Goal: Information Seeking & Learning: Learn about a topic

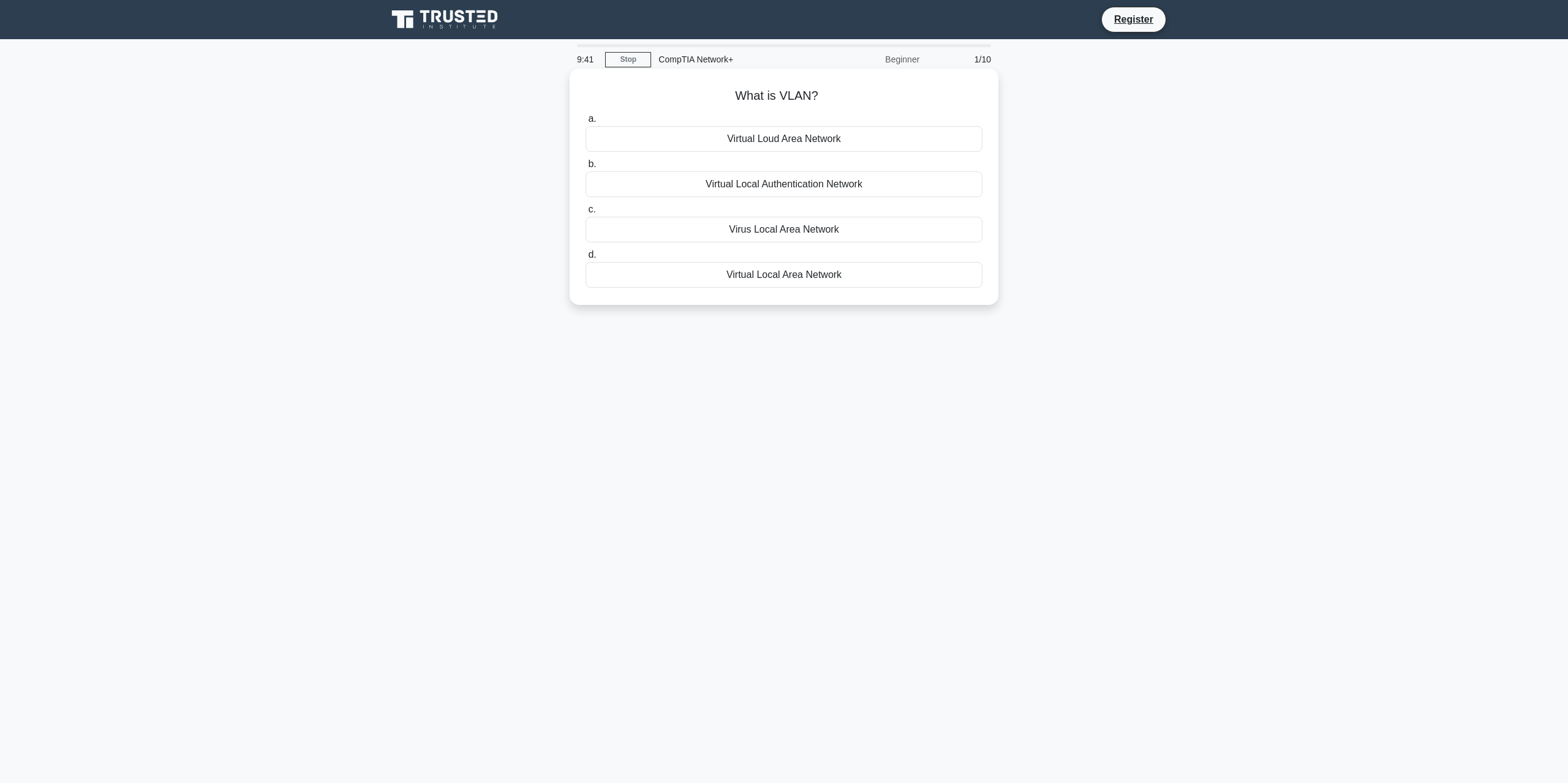
click at [788, 272] on div "Virtual Local Area Network" at bounding box center [784, 275] width 397 height 26
click at [585, 259] on input "d. Virtual Local Area Network" at bounding box center [585, 254] width 0 height 8
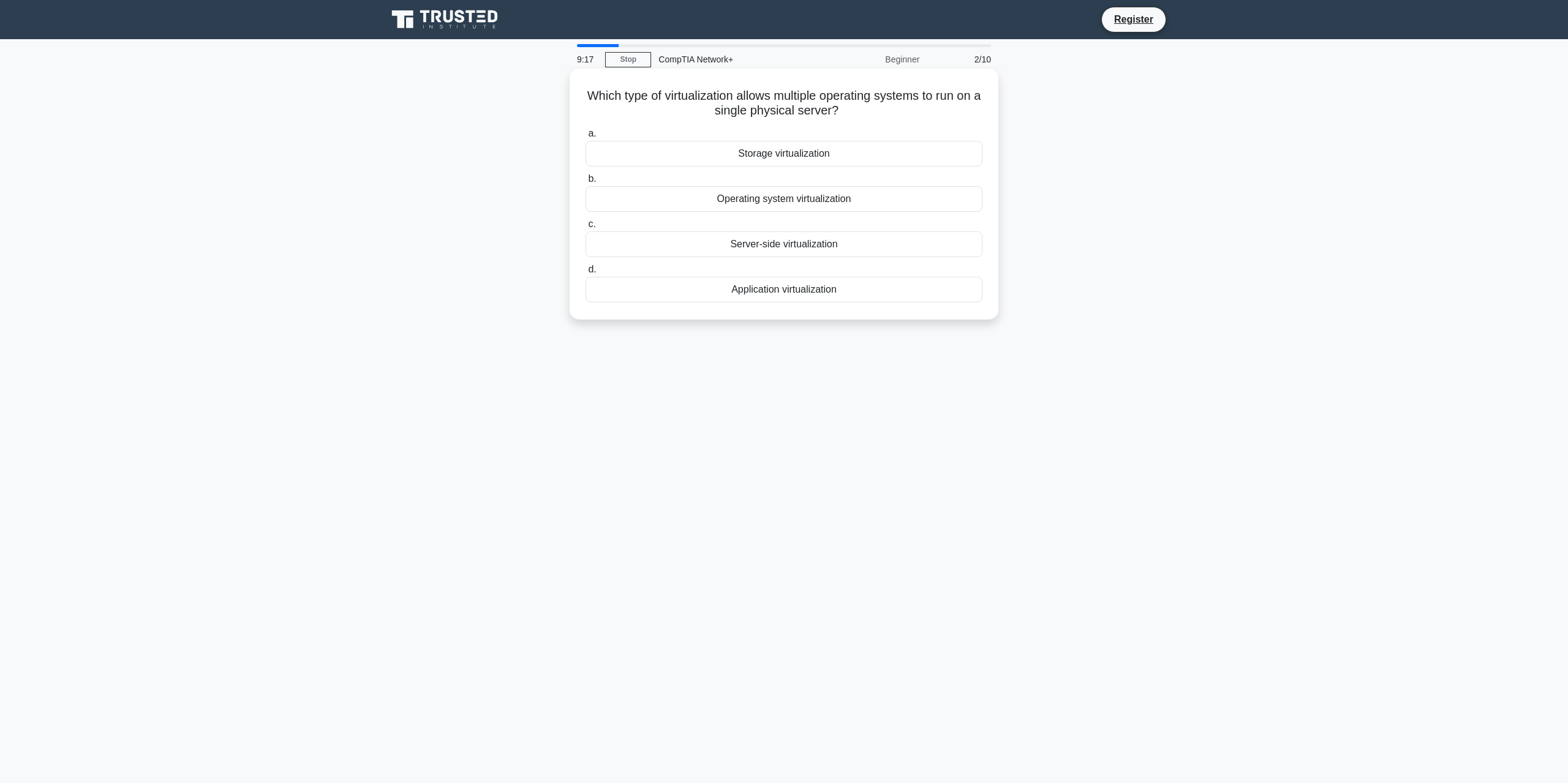
click at [775, 206] on div "Operating system virtualization" at bounding box center [784, 199] width 397 height 26
click at [585, 183] on input "b. Operating system virtualization" at bounding box center [585, 178] width 0 height 8
click at [782, 302] on div "Identify the problem" at bounding box center [784, 289] width 397 height 26
click at [585, 274] on input "d. Identify the problem" at bounding box center [585, 269] width 0 height 8
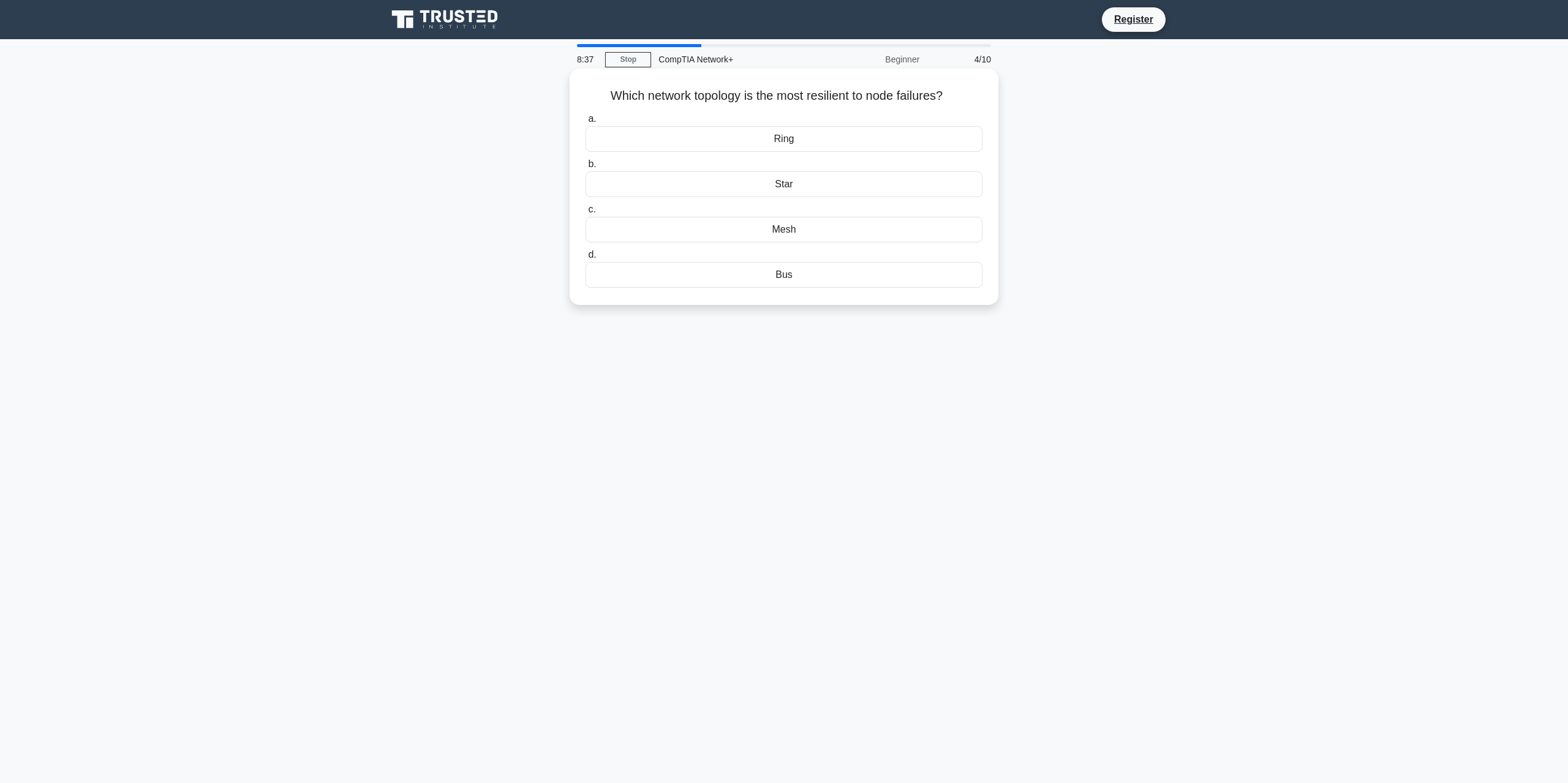
click at [798, 142] on div "Ring" at bounding box center [784, 139] width 397 height 26
click at [585, 123] on input "a. Ring" at bounding box center [585, 119] width 0 height 8
click at [772, 284] on div "100 meters" at bounding box center [784, 275] width 397 height 26
click at [585, 259] on input "d. 100 meters" at bounding box center [585, 254] width 0 height 8
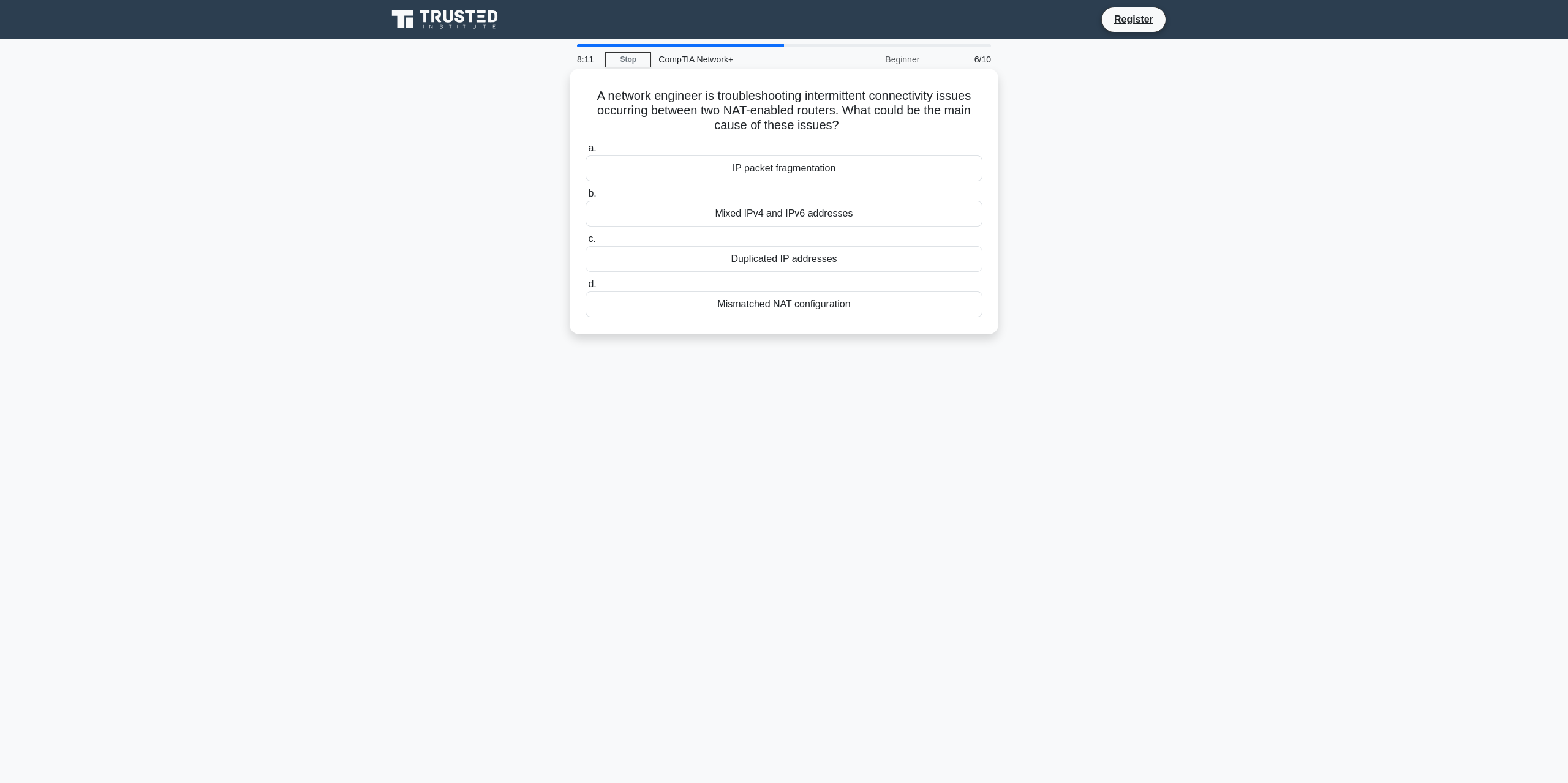
click at [785, 306] on div "Mismatched NAT configuration" at bounding box center [784, 304] width 397 height 26
click at [585, 289] on input "d. Mismatched NAT configuration" at bounding box center [585, 284] width 0 height 8
click at [785, 304] on div "WPA3" at bounding box center [784, 304] width 397 height 26
click at [585, 289] on input "d. WPA3" at bounding box center [585, 284] width 0 height 8
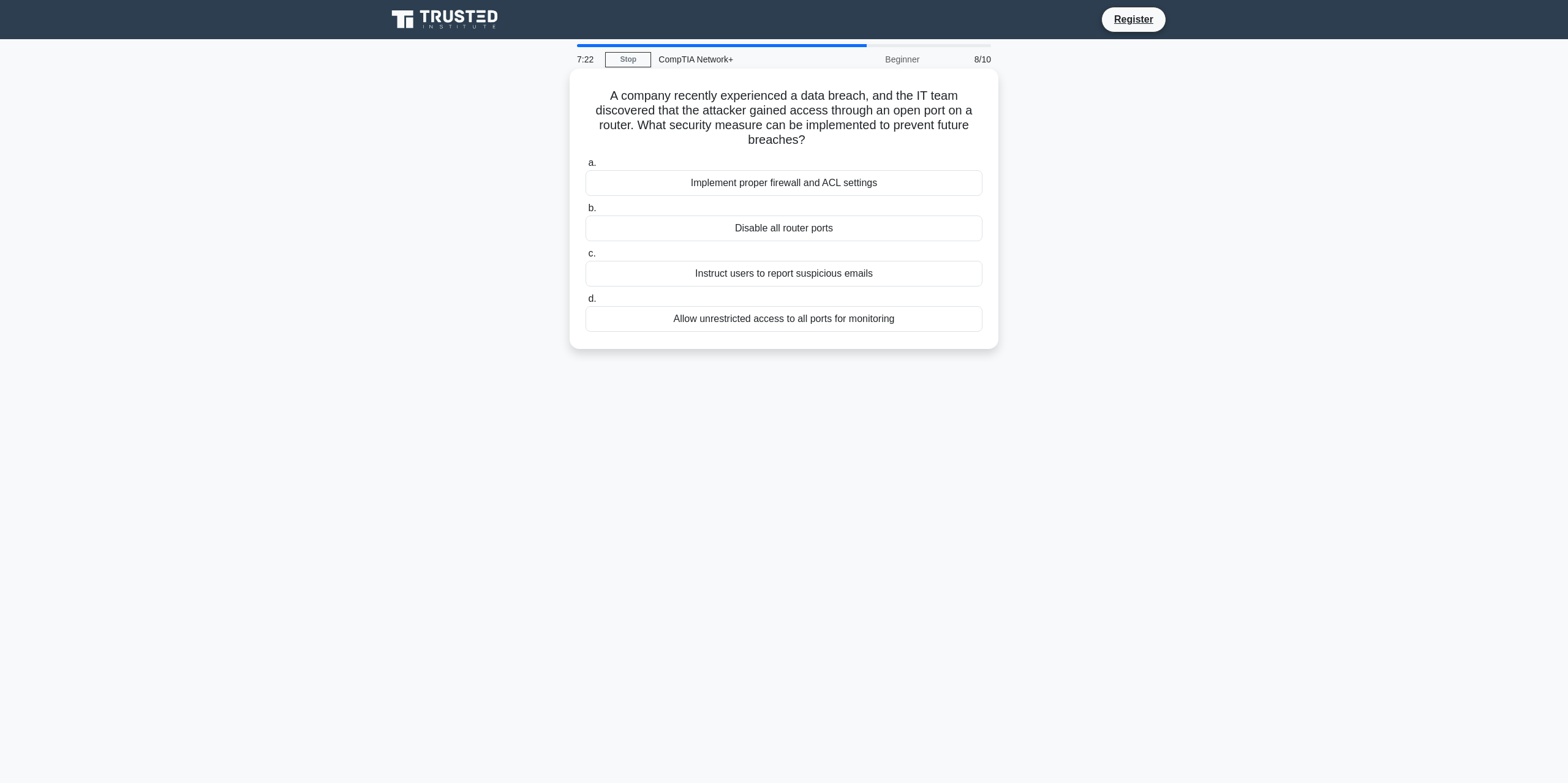
click at [784, 319] on div "Allow unrestricted access to all ports for monitoring" at bounding box center [784, 319] width 397 height 26
click at [585, 303] on input "d. Allow unrestricted access to all ports for monitoring" at bounding box center [585, 299] width 0 height 8
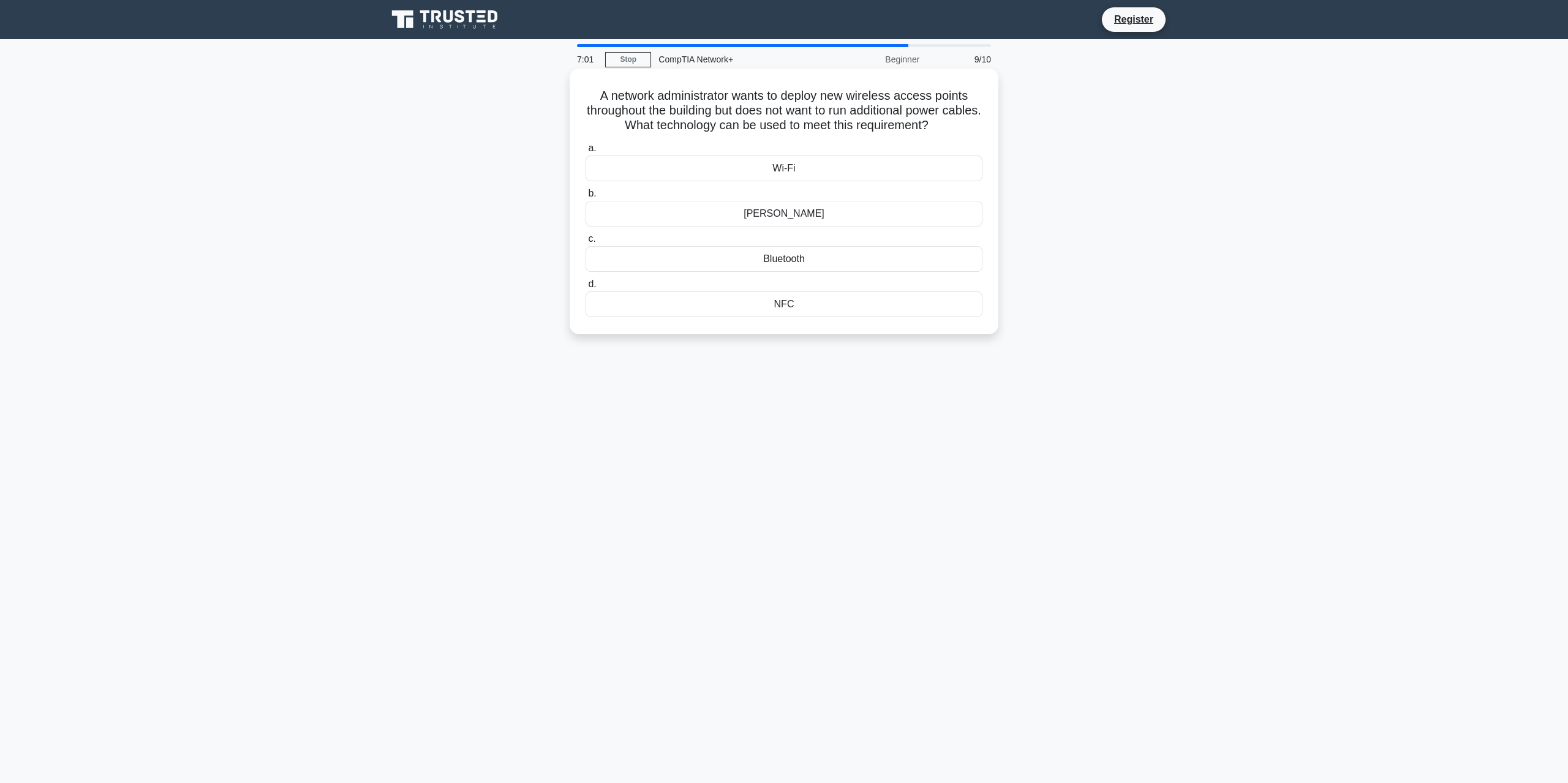
click at [798, 216] on div "PoE" at bounding box center [784, 213] width 397 height 26
click at [585, 198] on input "b. PoE" at bounding box center [585, 193] width 0 height 8
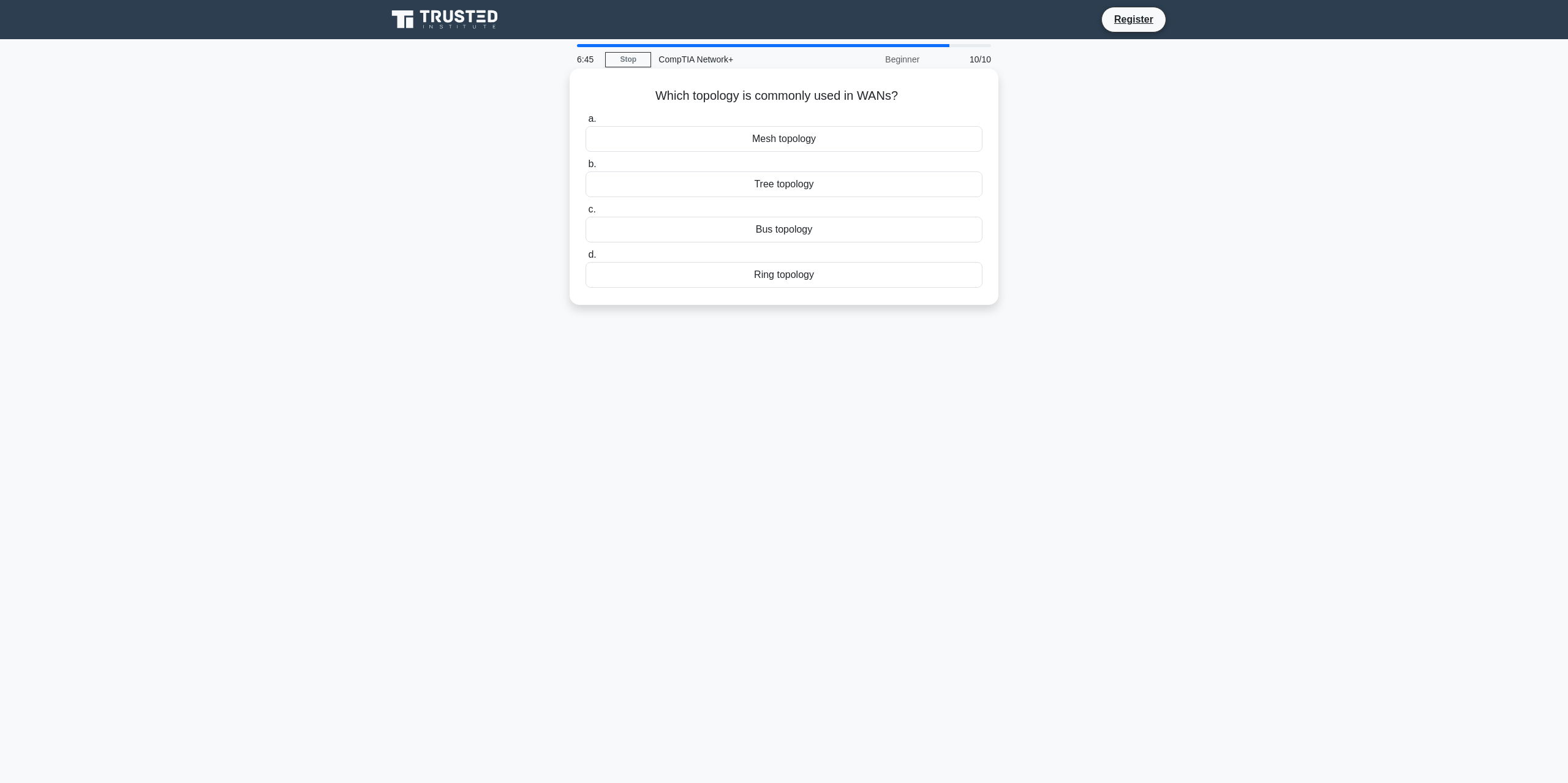
click at [783, 277] on div "Ring topology" at bounding box center [784, 275] width 397 height 26
click at [585, 259] on input "d. Ring topology" at bounding box center [585, 254] width 0 height 8
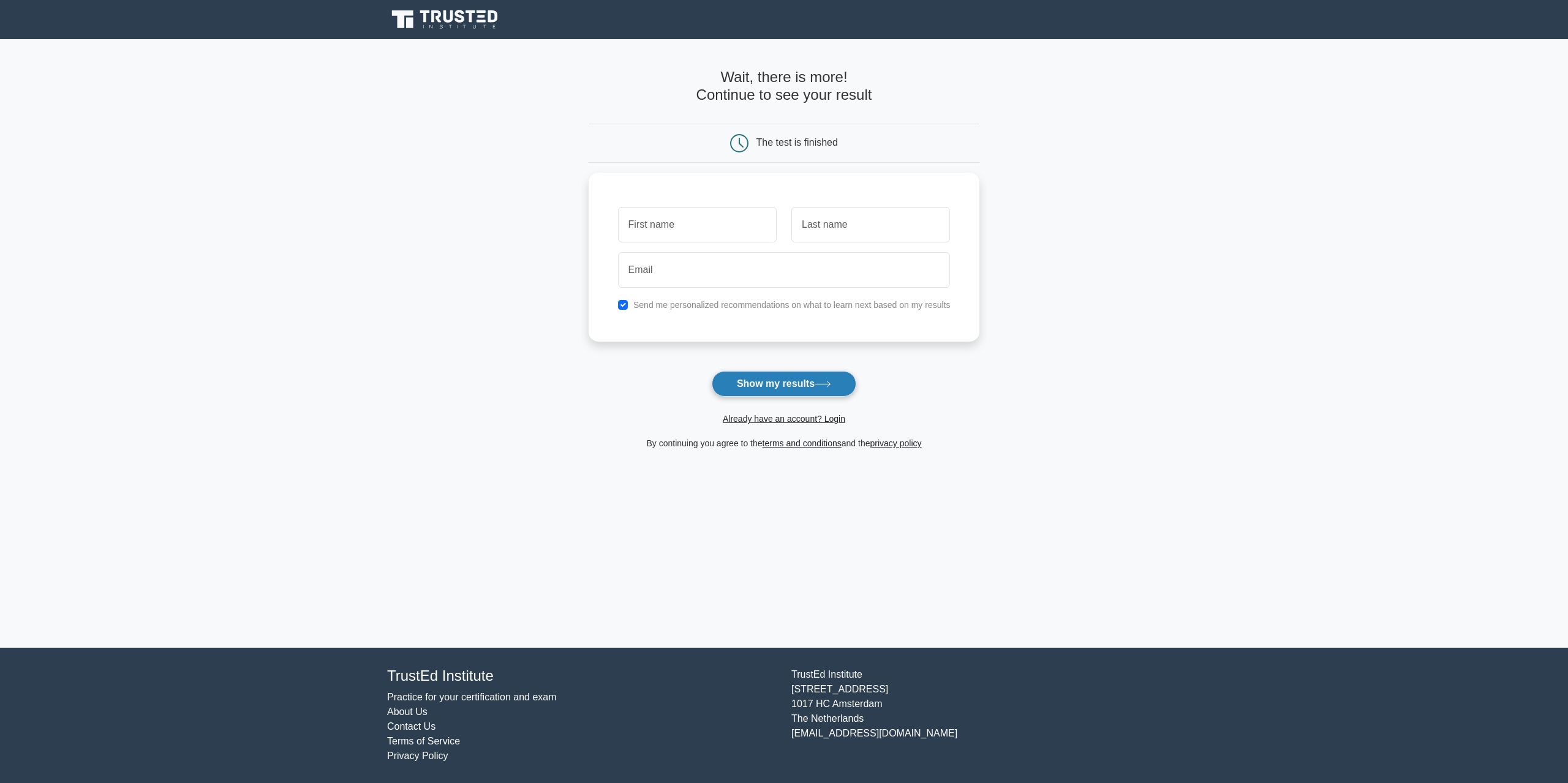
click at [751, 376] on button "Show my results" at bounding box center [784, 384] width 145 height 26
click at [702, 229] on input "text" at bounding box center [697, 222] width 158 height 36
type input "[PERSON_NAME]"
type input "Martinelli"
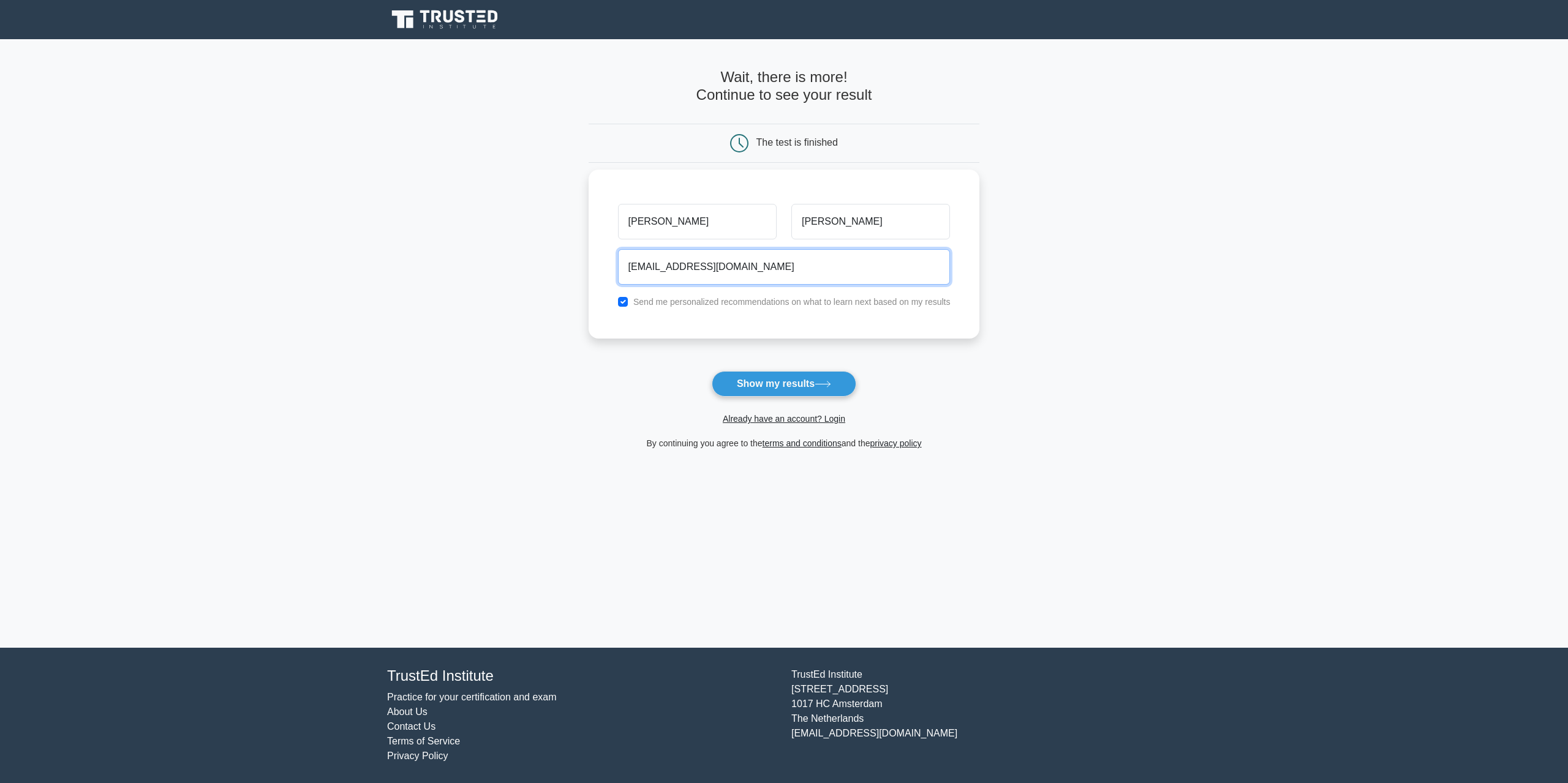
type input "cinfulet@gmail.com"
click at [737, 303] on label "Send me personalized recommendations on what to learn next based on my results" at bounding box center [792, 302] width 317 height 10
click at [614, 302] on div "Send me personalized recommendations on what to learn next based on my results" at bounding box center [784, 302] width 348 height 15
click at [621, 302] on input "checkbox" at bounding box center [623, 302] width 10 height 10
checkbox input "false"
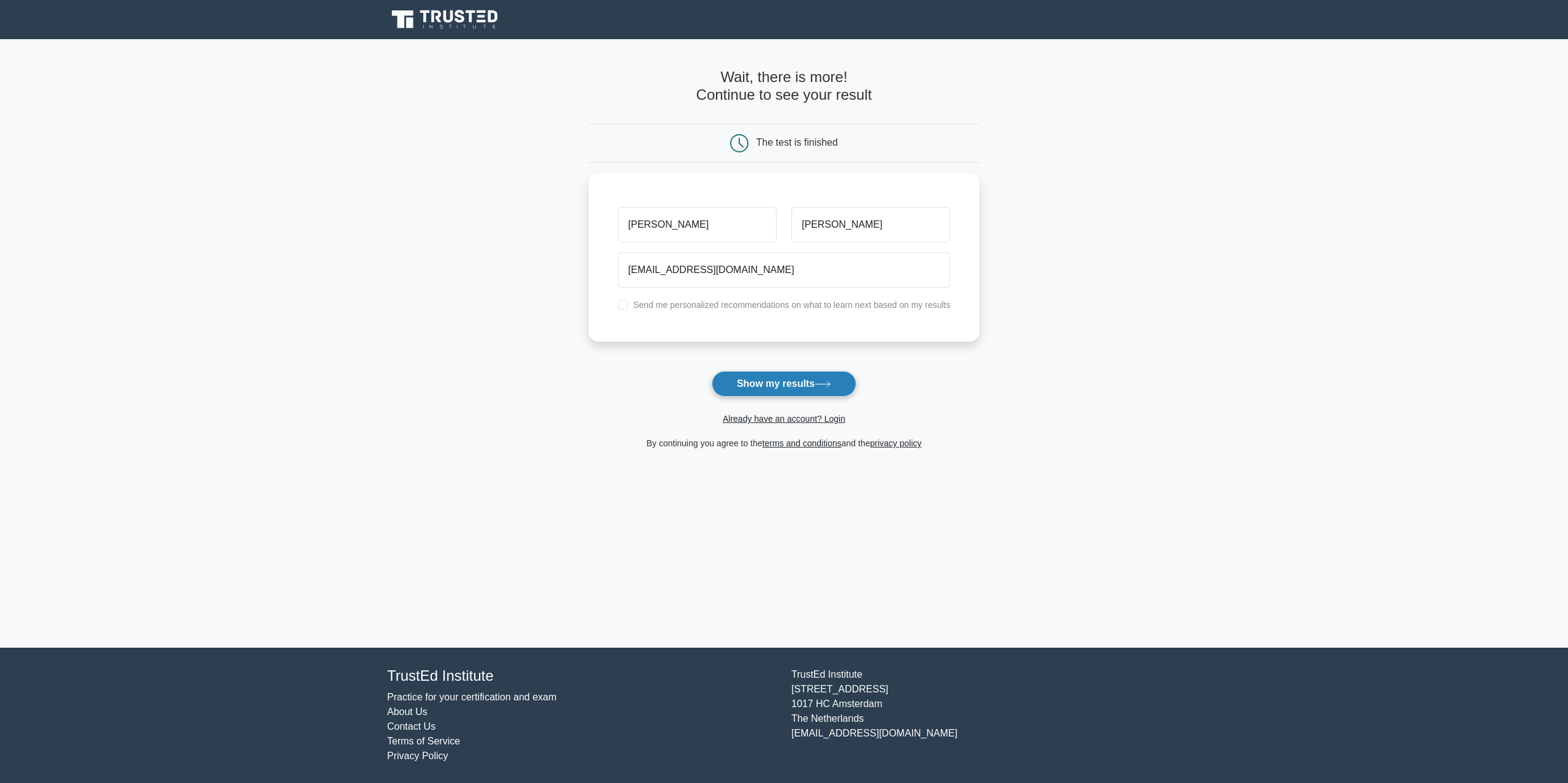
click at [788, 381] on button "Show my results" at bounding box center [784, 384] width 145 height 26
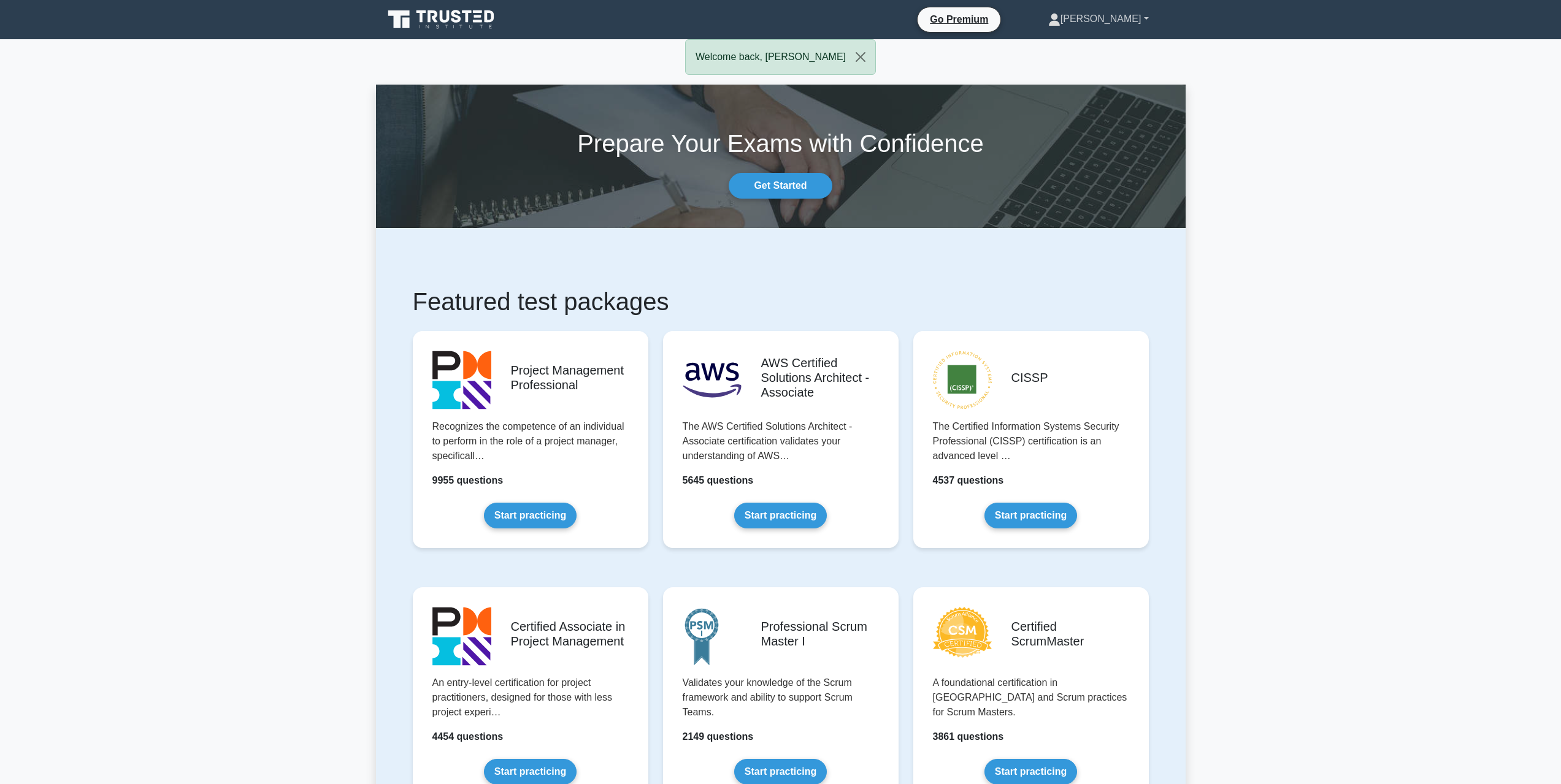
click at [1117, 21] on link "[PERSON_NAME]" at bounding box center [1099, 19] width 159 height 24
click at [1096, 47] on link "Profile" at bounding box center [1067, 47] width 97 height 19
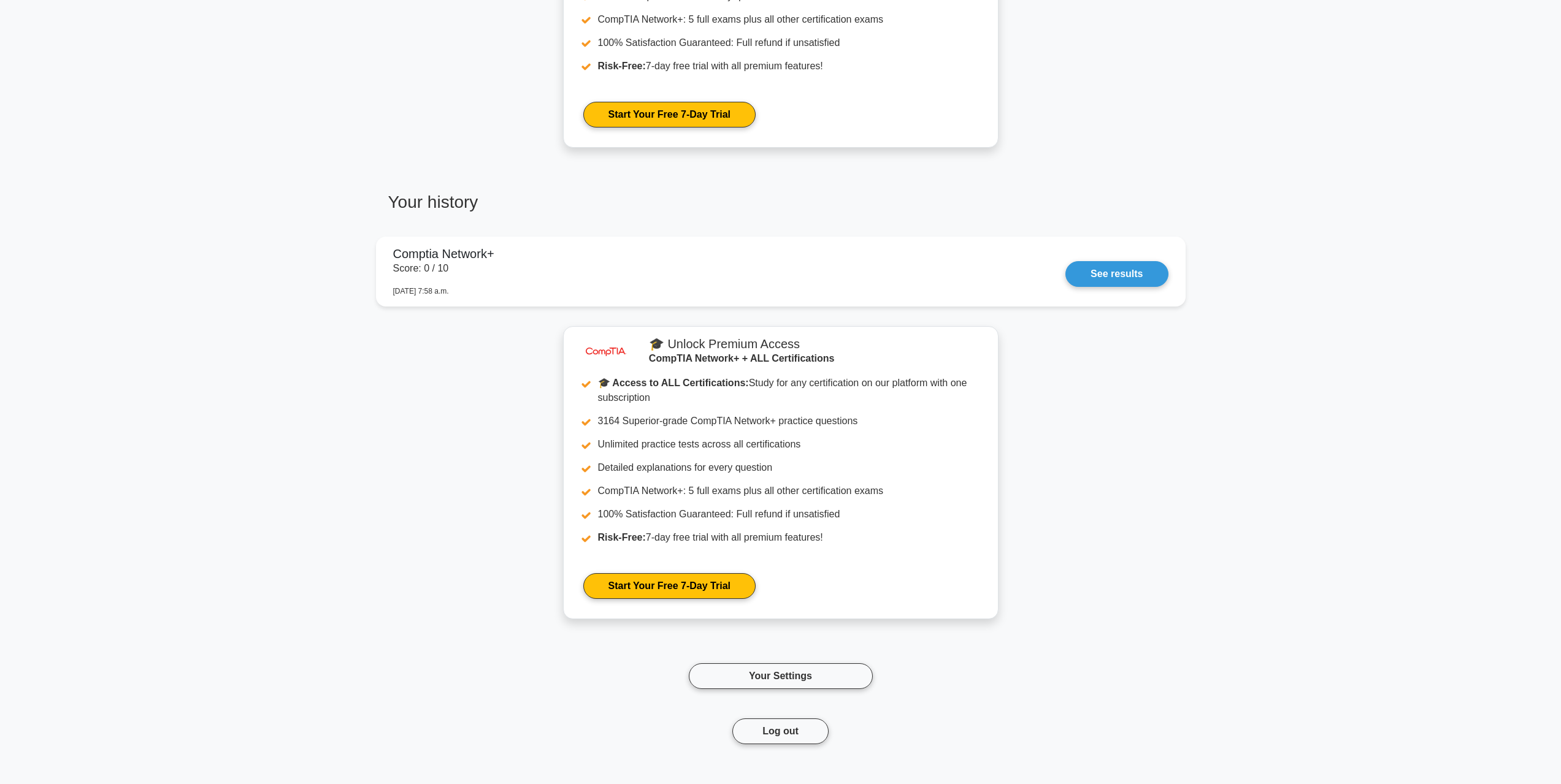
scroll to position [736, 0]
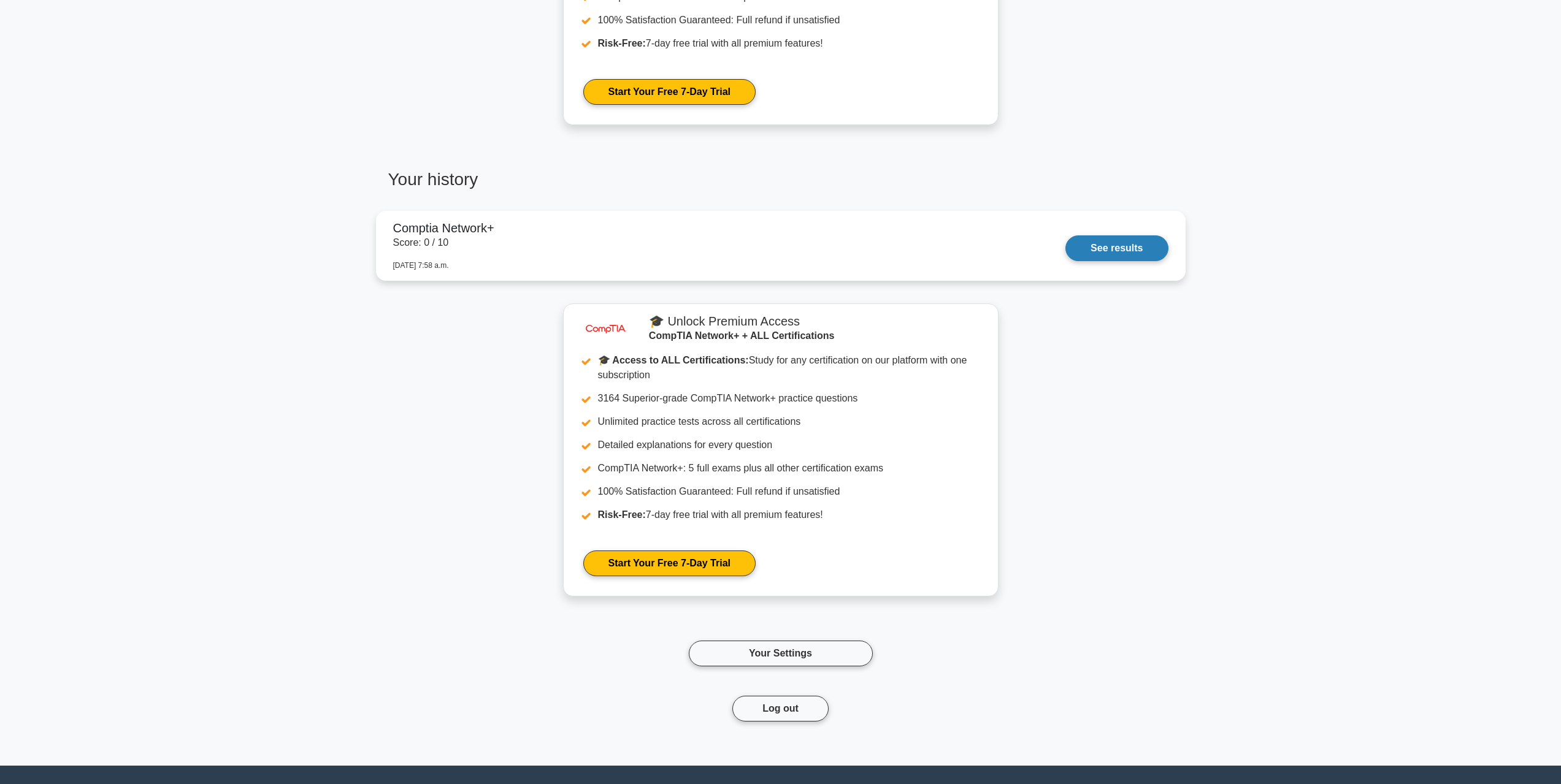
click at [1106, 242] on link "See results" at bounding box center [1116, 248] width 103 height 26
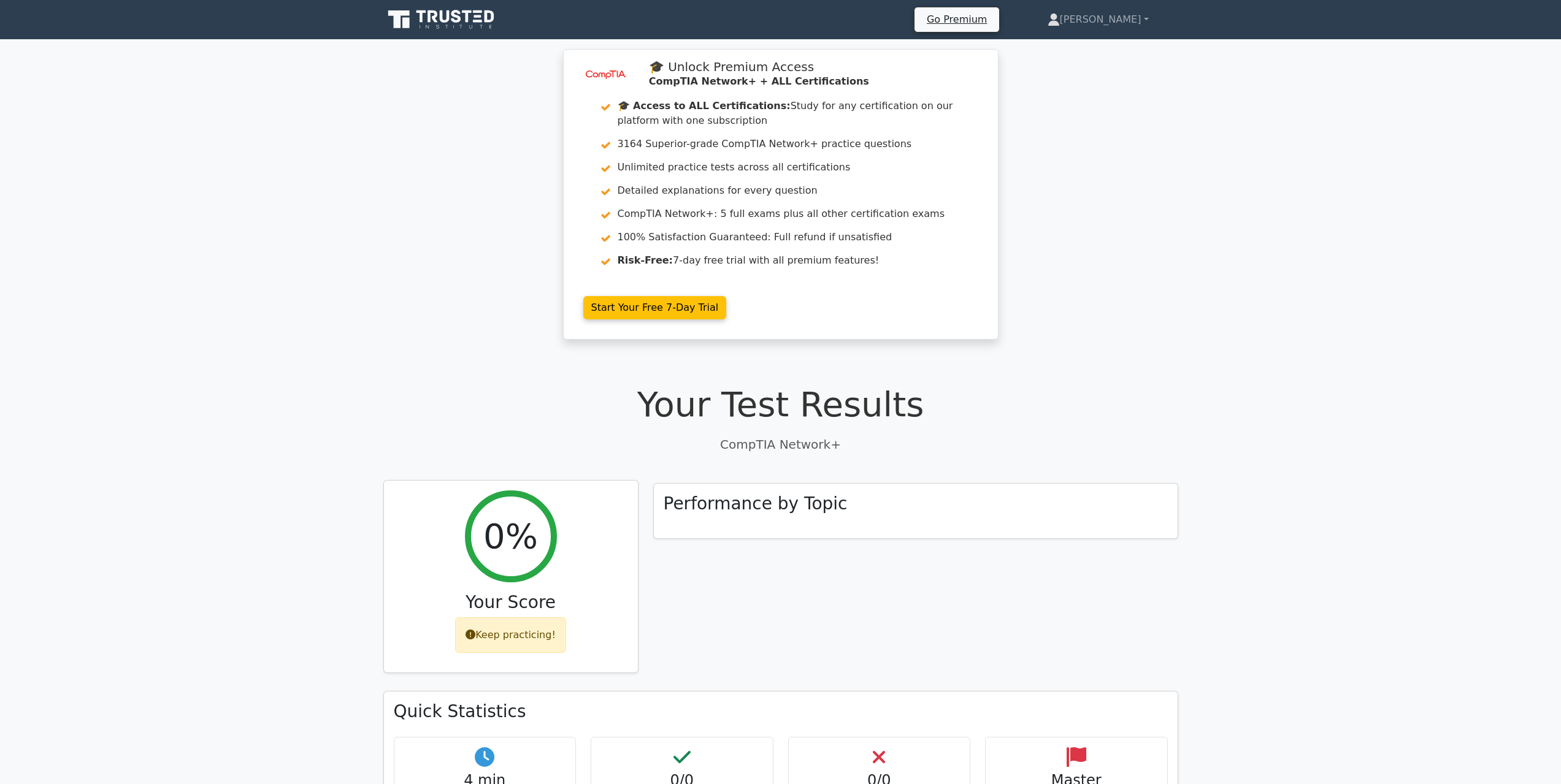
click at [516, 516] on h2 "0%" at bounding box center [510, 536] width 55 height 41
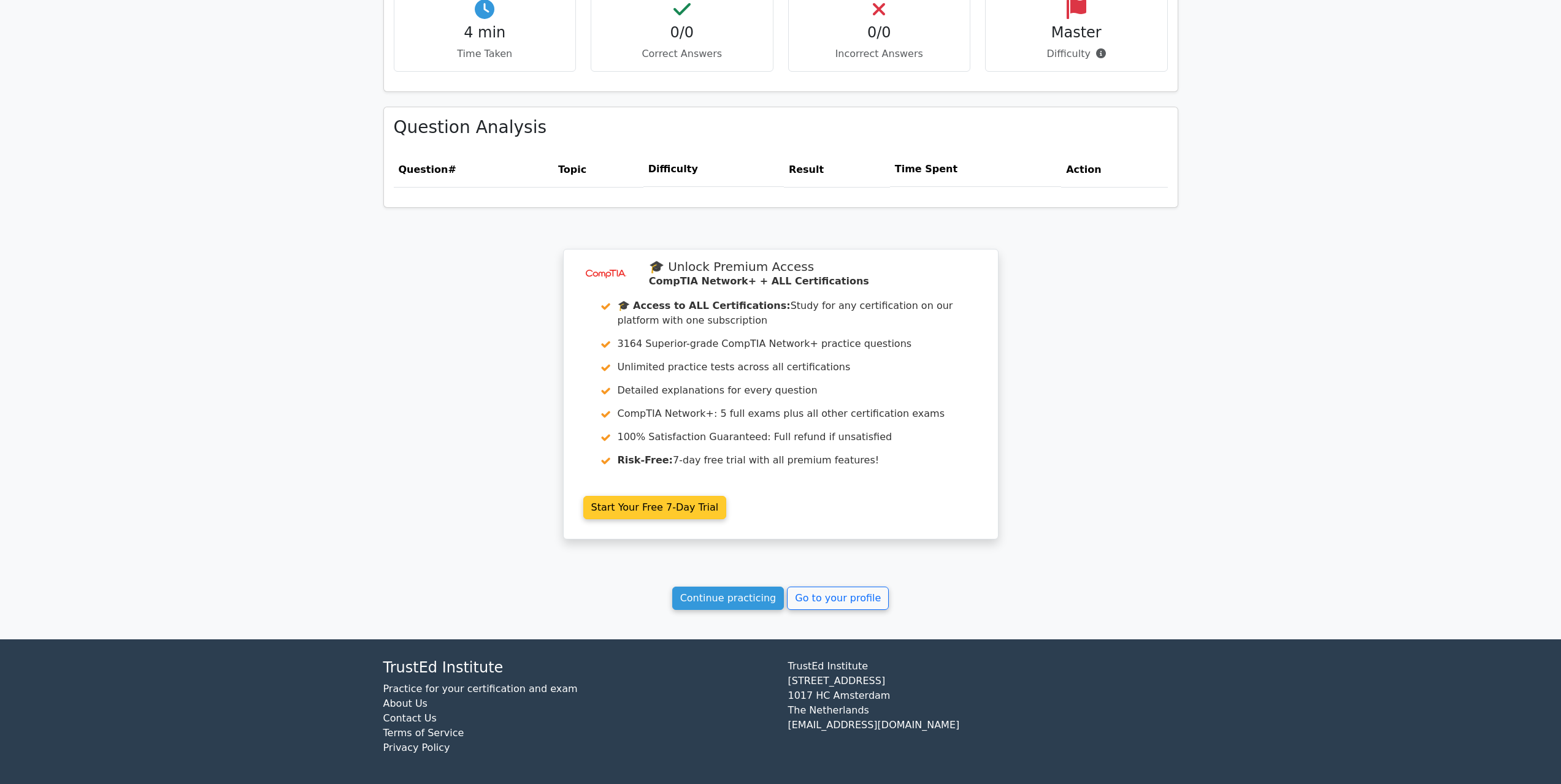
scroll to position [748, 0]
click at [843, 598] on link "Go to your profile" at bounding box center [838, 598] width 102 height 23
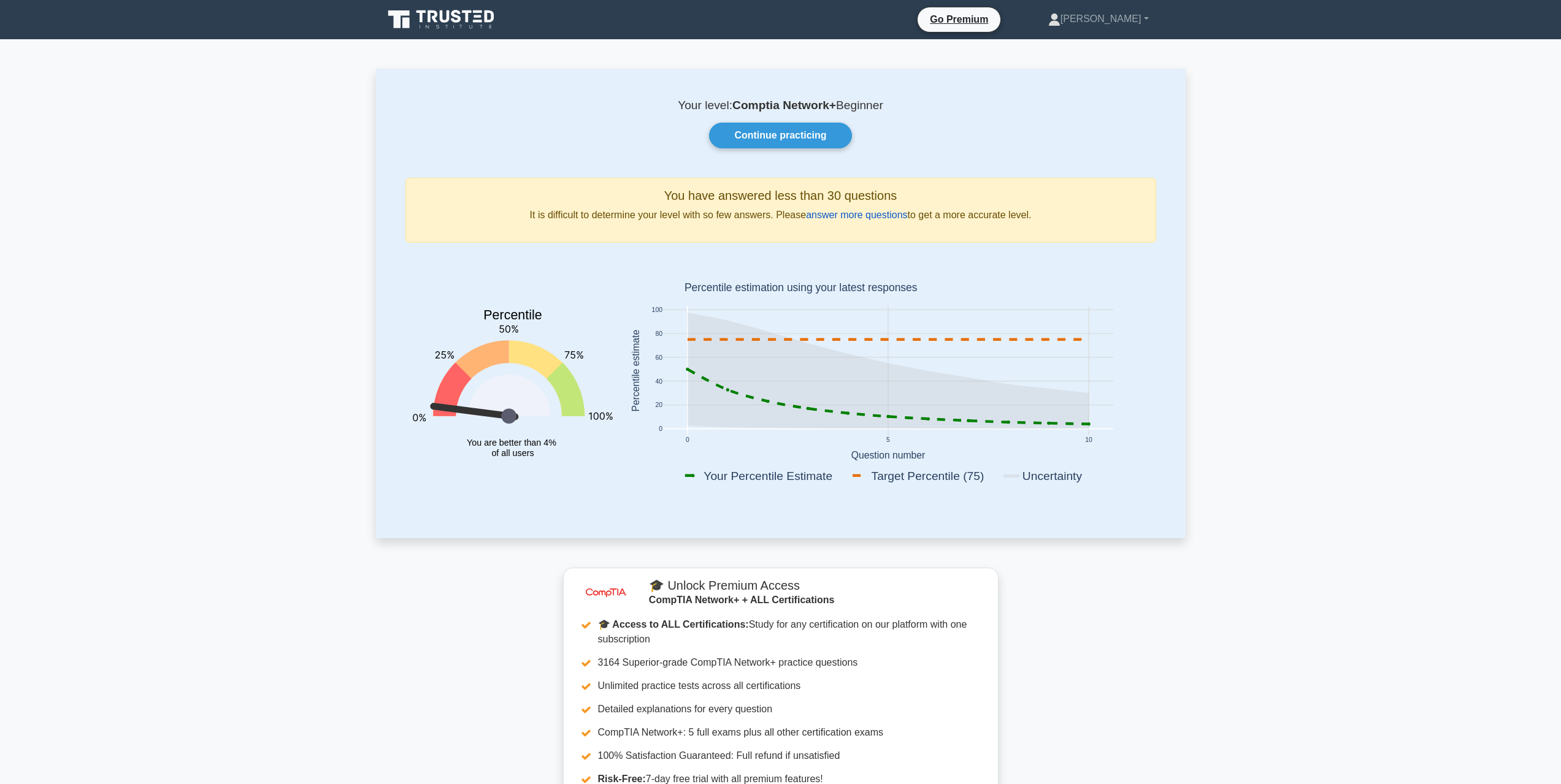
click at [836, 217] on link "answer more questions" at bounding box center [856, 214] width 101 height 11
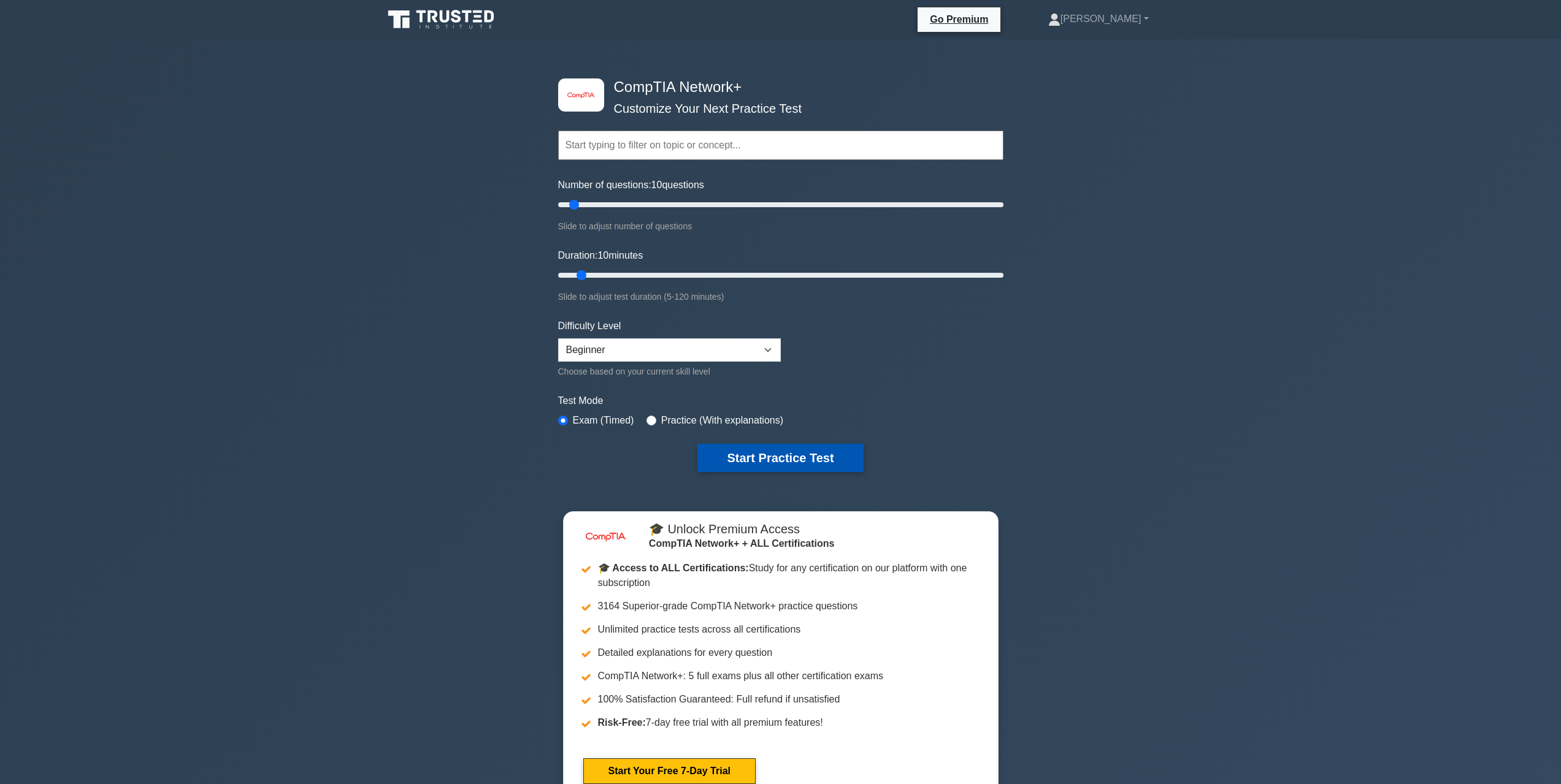
click at [746, 447] on button "Start Practice Test" at bounding box center [780, 458] width 166 height 28
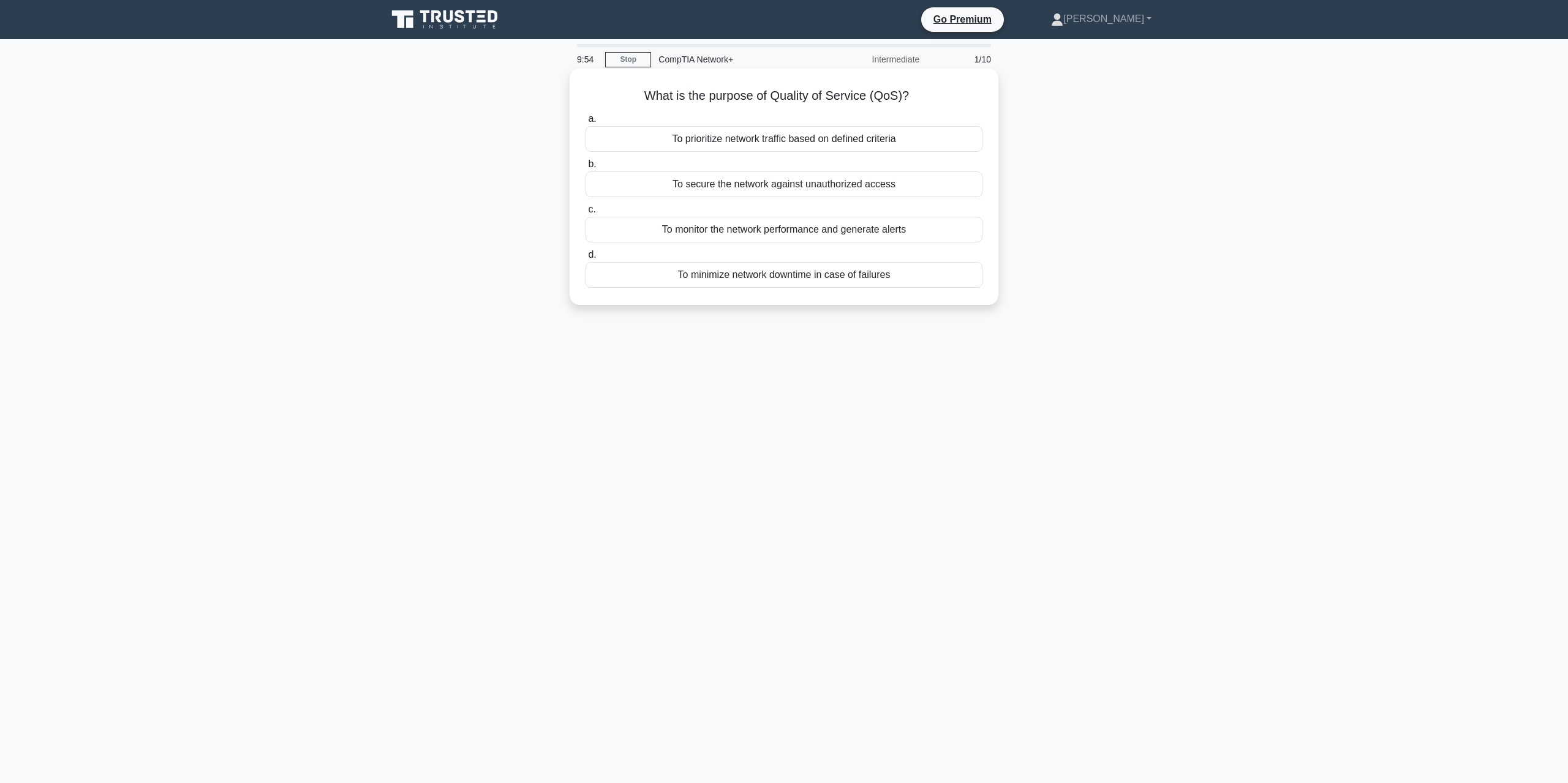
click at [769, 133] on div "To prioritize network traffic based on defined criteria" at bounding box center [784, 139] width 397 height 26
click at [585, 123] on input "a. To prioritize network traffic based on defined criteria" at bounding box center [585, 119] width 0 height 8
click at [808, 274] on div "To forward packets between different networks" at bounding box center [784, 275] width 397 height 26
click at [585, 259] on input "d. To forward packets between different networks" at bounding box center [585, 254] width 0 height 8
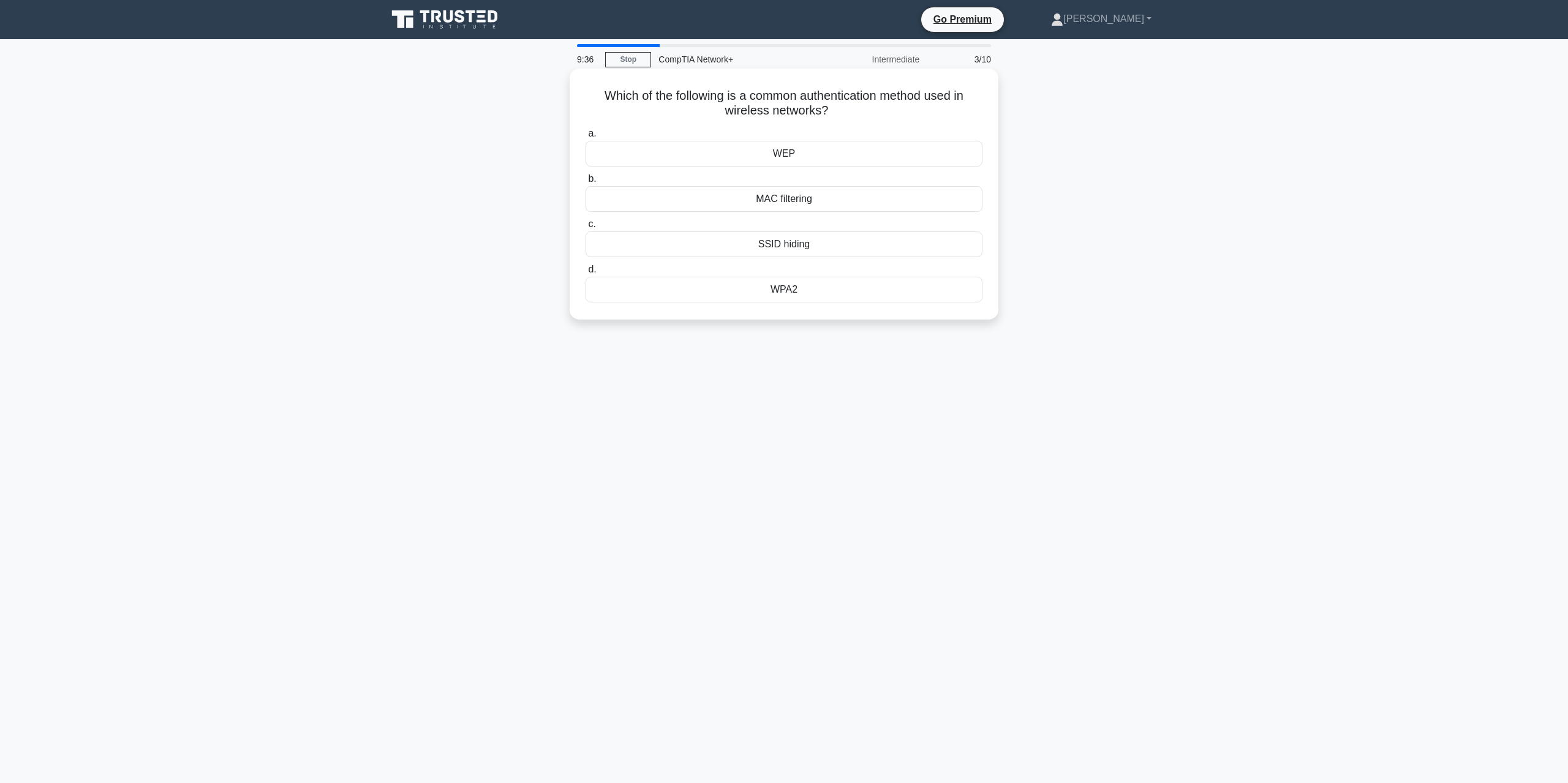
click at [805, 289] on div "WPA2" at bounding box center [784, 289] width 397 height 26
click at [585, 274] on input "d. WPA2" at bounding box center [585, 269] width 0 height 8
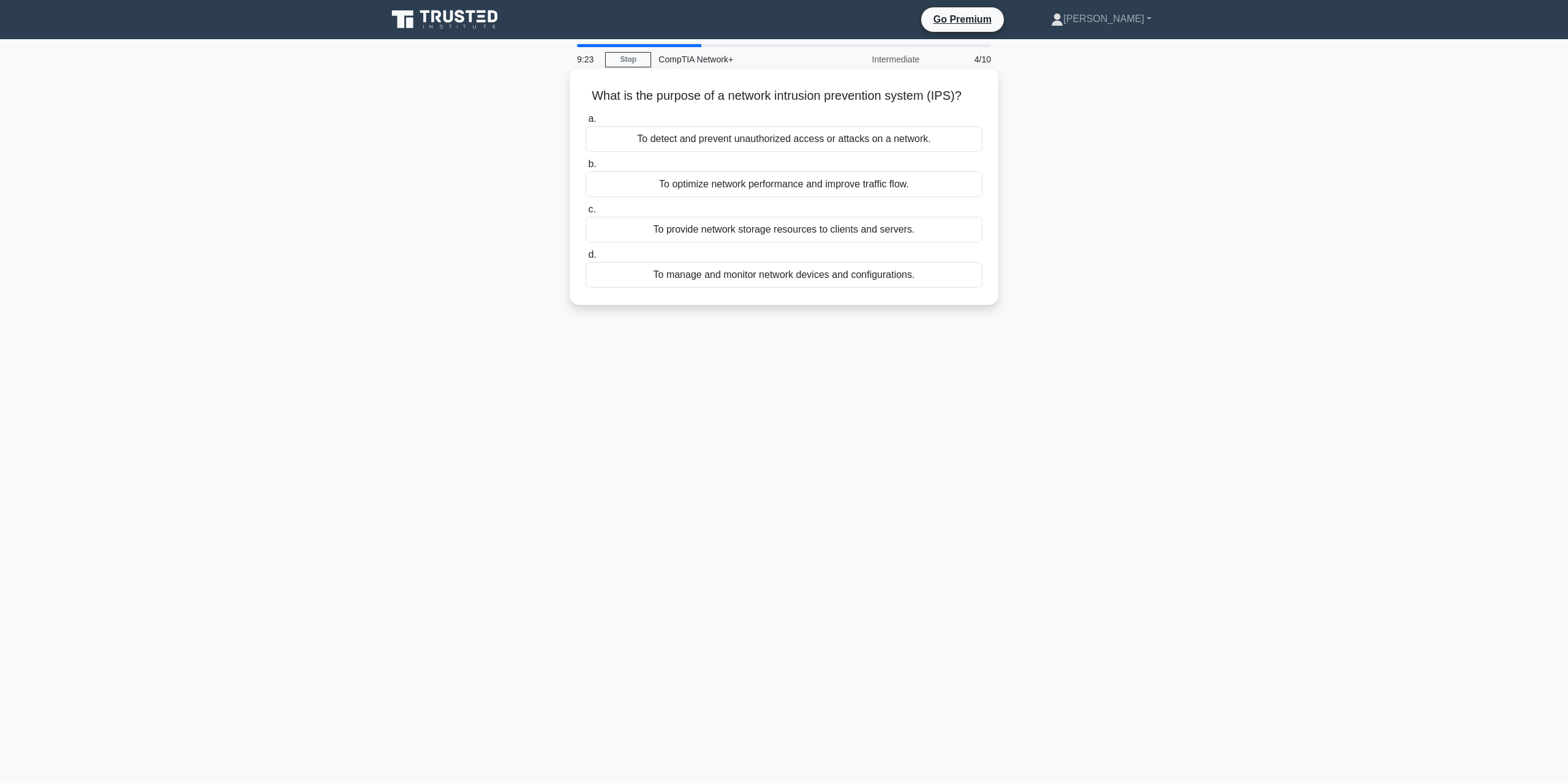
click at [782, 144] on div "To detect and prevent unauthorized access or attacks on a network." at bounding box center [784, 139] width 397 height 26
click at [585, 123] on input "a. To detect and prevent unauthorized access or attacks on a network." at bounding box center [585, 119] width 0 height 8
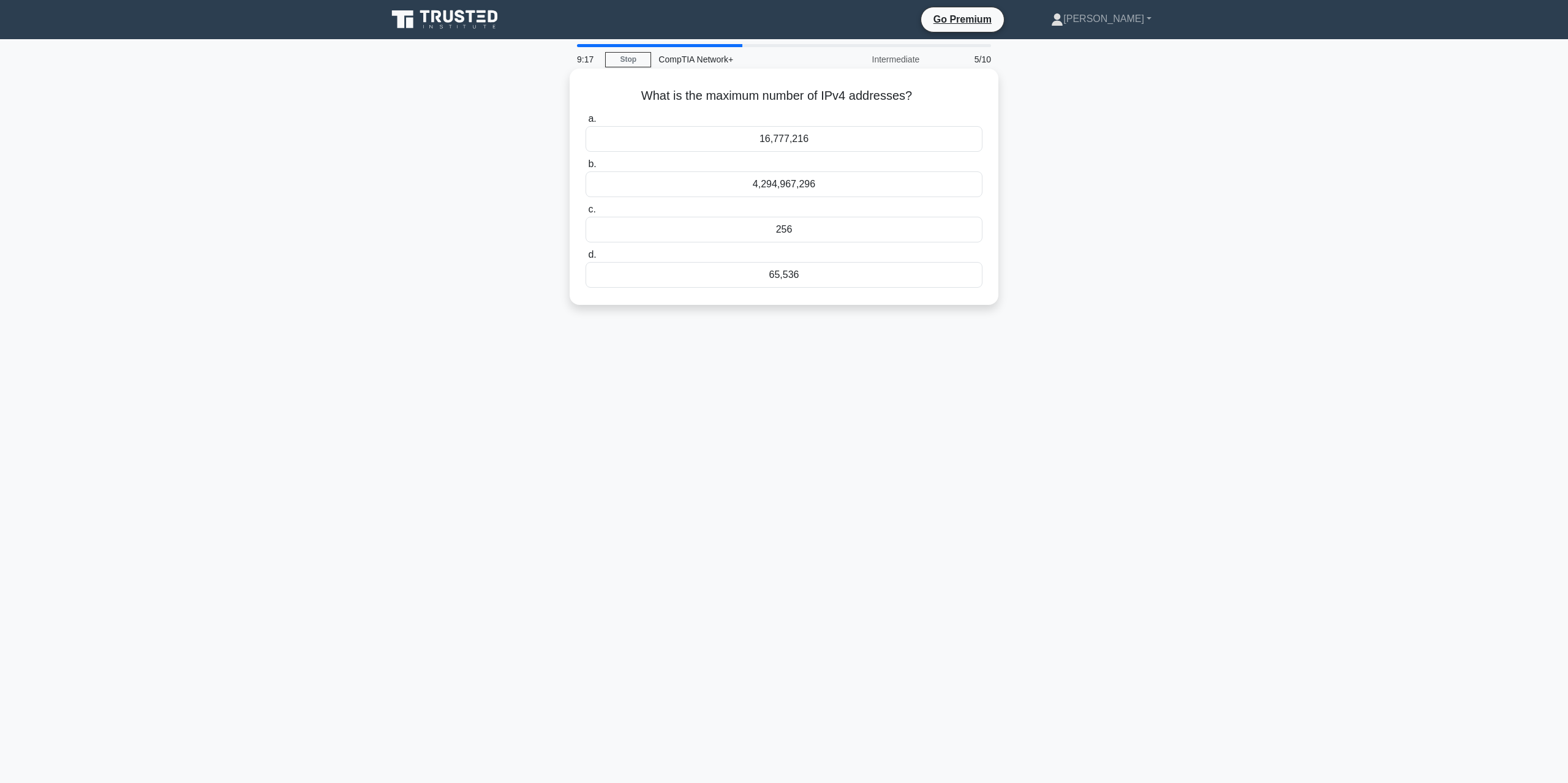
click at [823, 188] on div "4,294,967,296" at bounding box center [784, 184] width 397 height 26
click at [585, 168] on input "b. 4,294,967,296" at bounding box center [585, 164] width 0 height 8
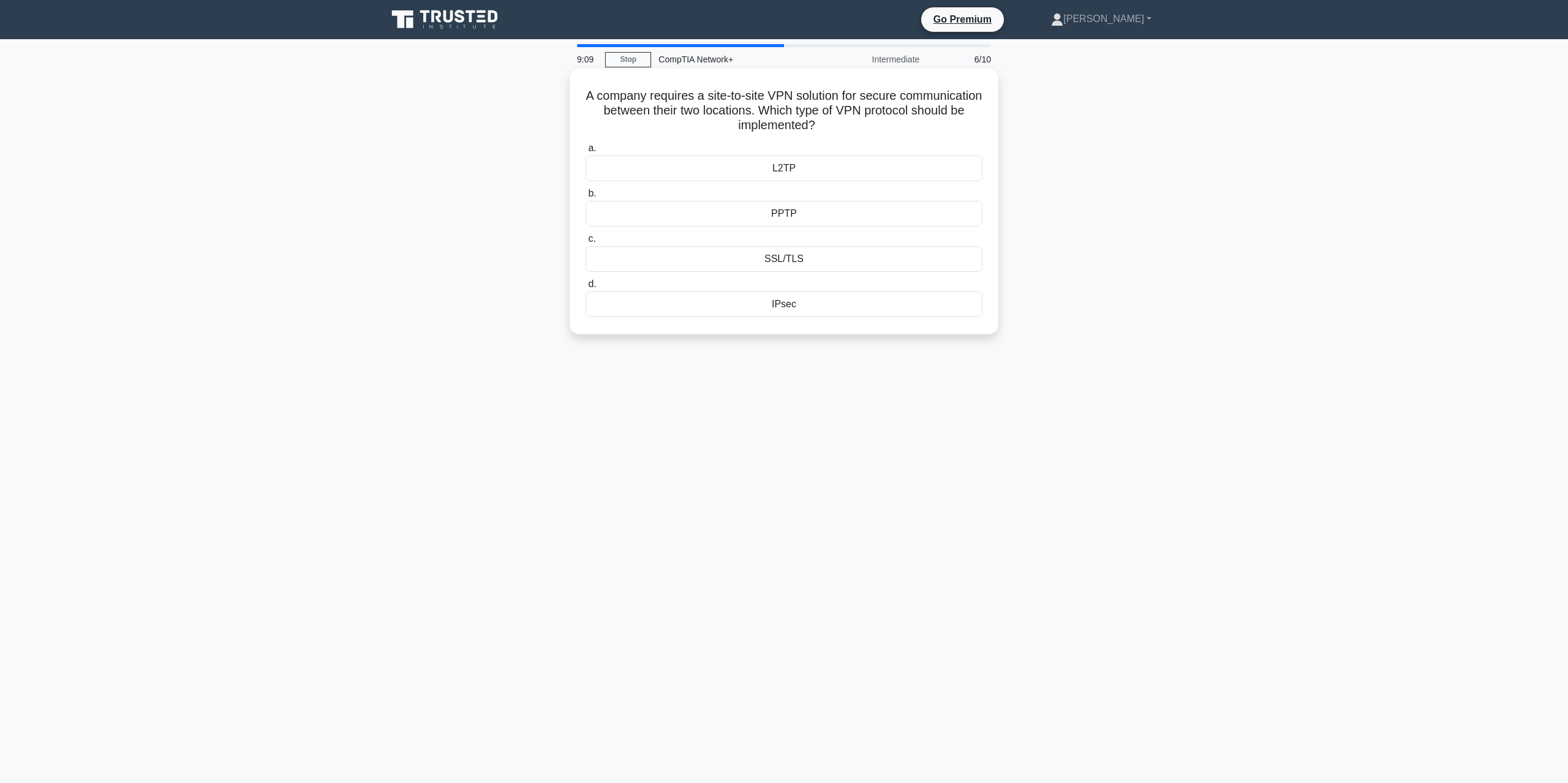
click at [779, 312] on div "IPsec" at bounding box center [784, 304] width 397 height 26
click at [585, 289] on input "d. IPsec" at bounding box center [585, 284] width 0 height 8
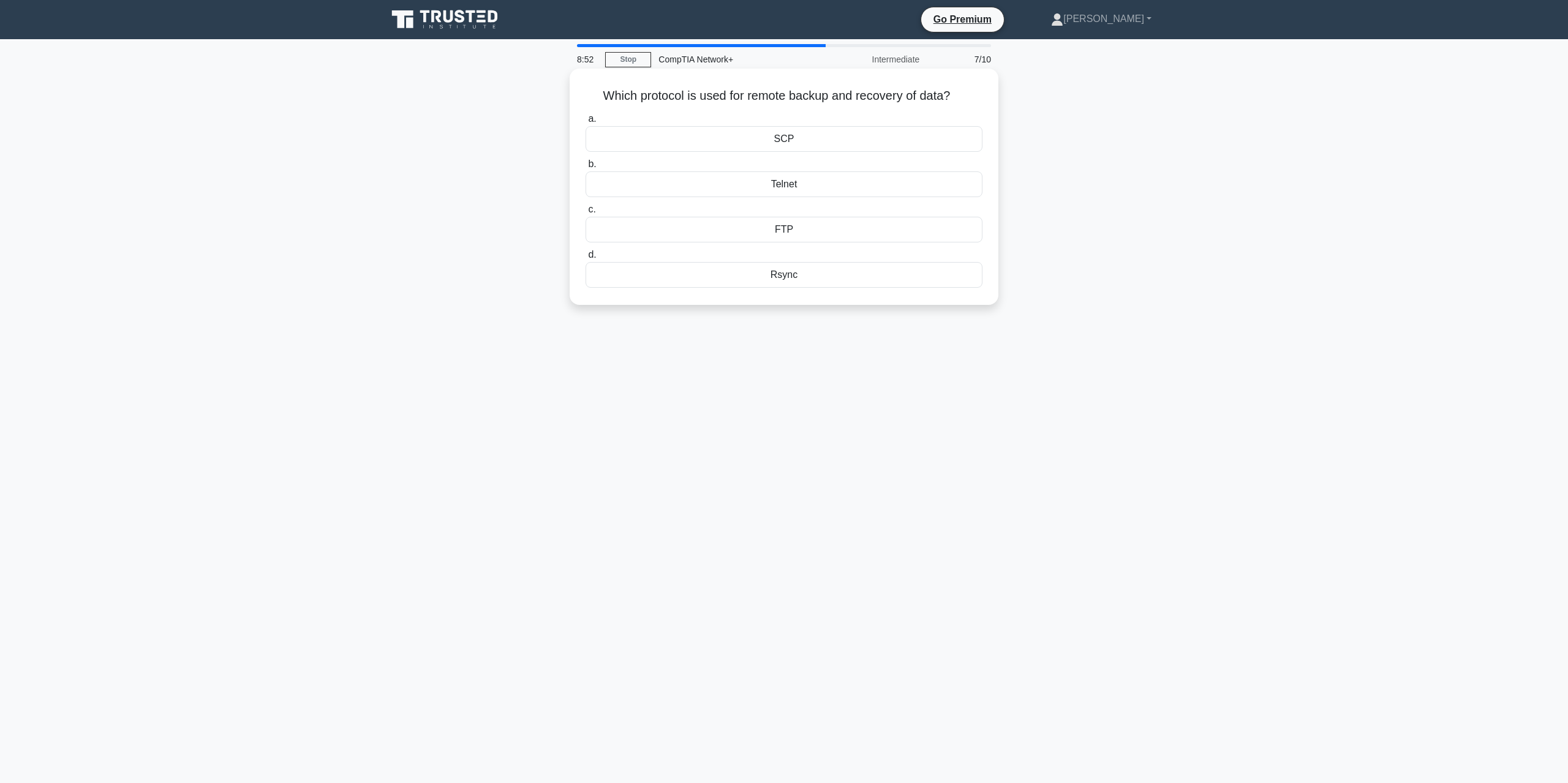
click at [782, 227] on div "FTP" at bounding box center [784, 230] width 397 height 26
click at [585, 213] on input "c. FTP" at bounding box center [585, 209] width 0 height 8
click at [810, 292] on div "Ring Topology" at bounding box center [784, 289] width 397 height 26
click at [585, 274] on input "d. Ring Topology" at bounding box center [585, 269] width 0 height 8
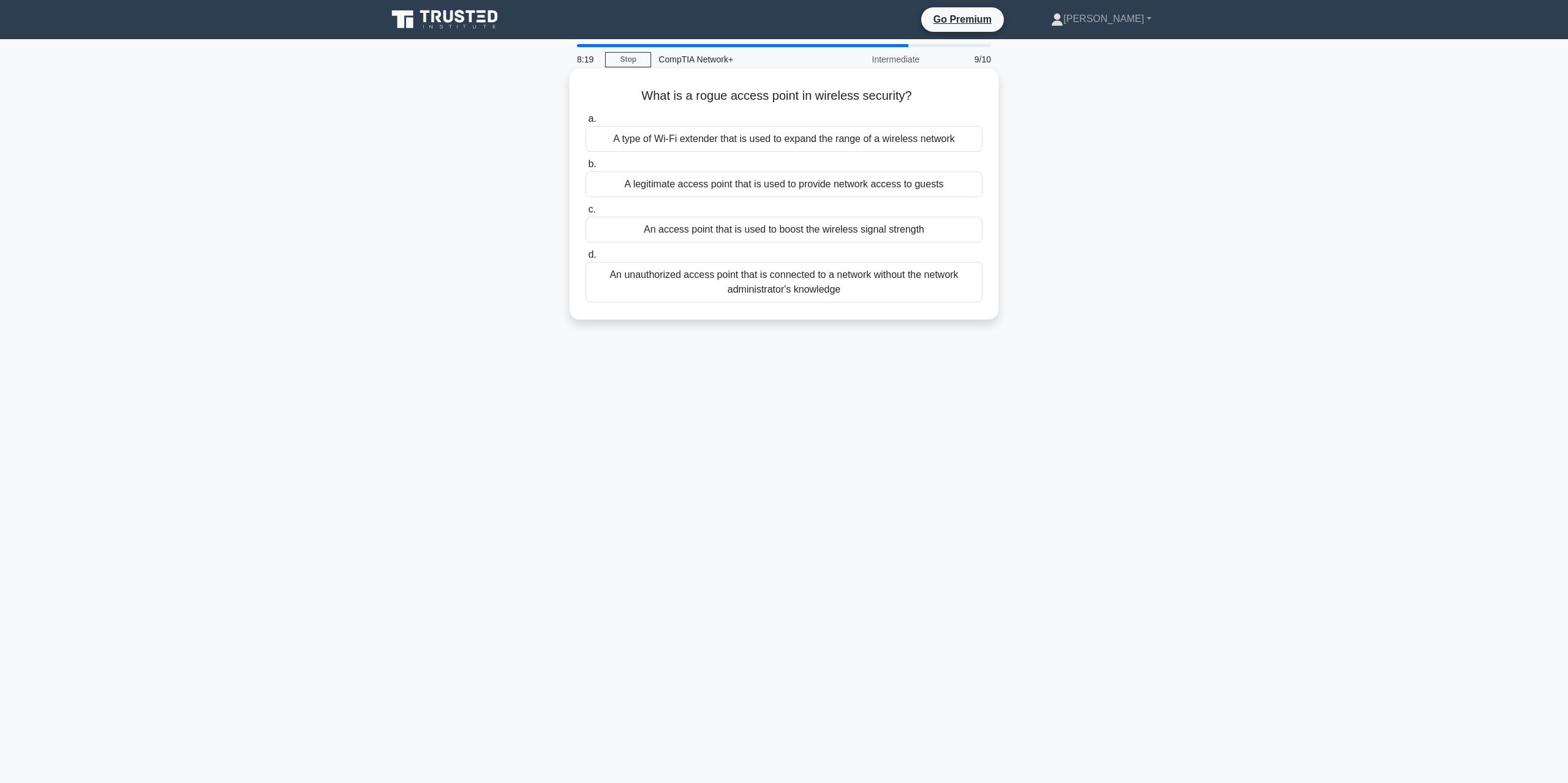
click at [773, 137] on div "A type of Wi-Fi extender that is used to expand the range of a wireless network" at bounding box center [784, 139] width 397 height 26
click at [585, 123] on input "a. A type of Wi-Fi extender that is used to expand the range of a wireless netw…" at bounding box center [585, 119] width 0 height 8
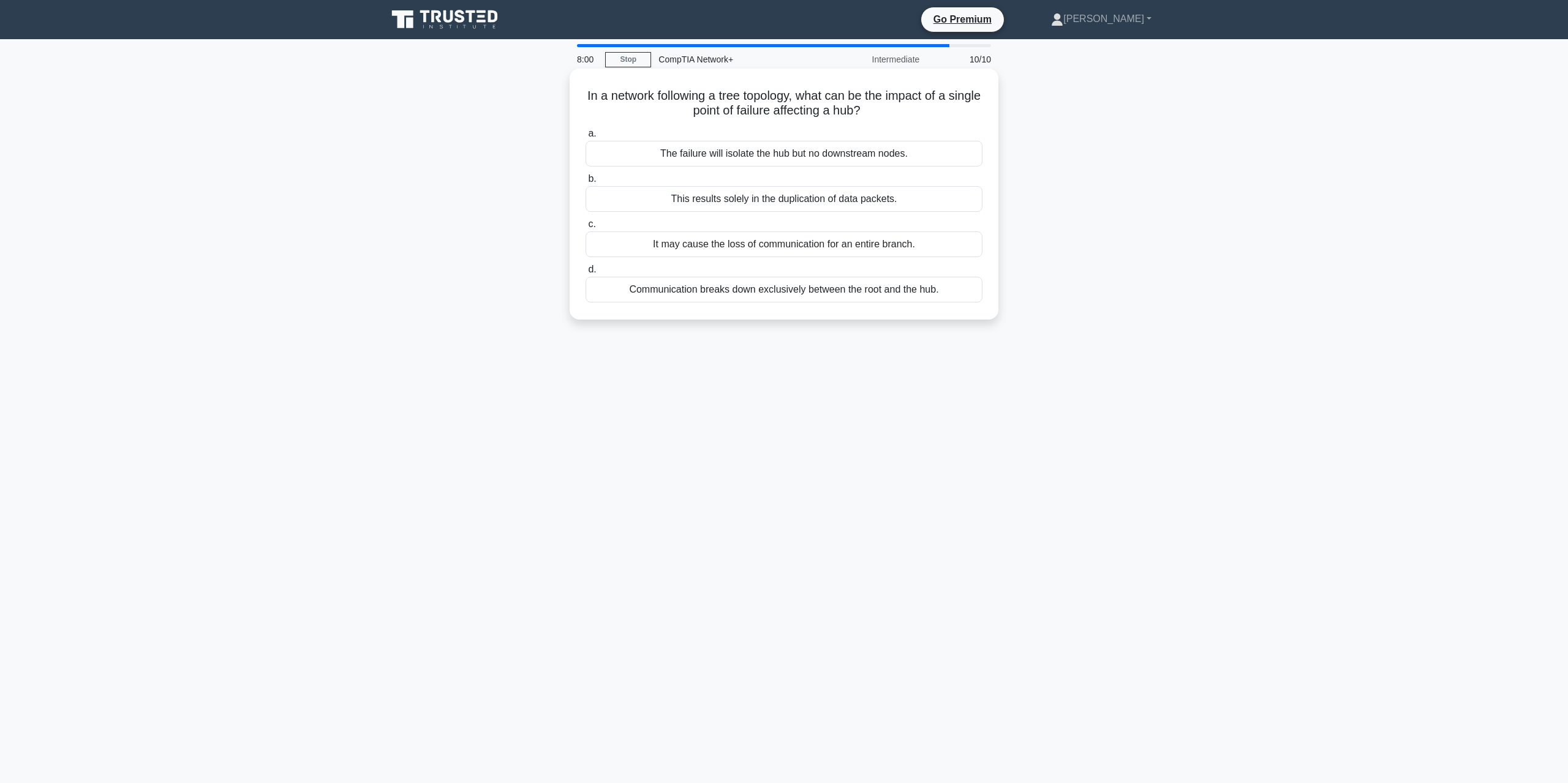
click at [769, 251] on div "It may cause the loss of communication for an entire branch." at bounding box center [784, 244] width 397 height 26
click at [585, 229] on input "c. It may cause the loss of communication for an entire branch." at bounding box center [585, 224] width 0 height 8
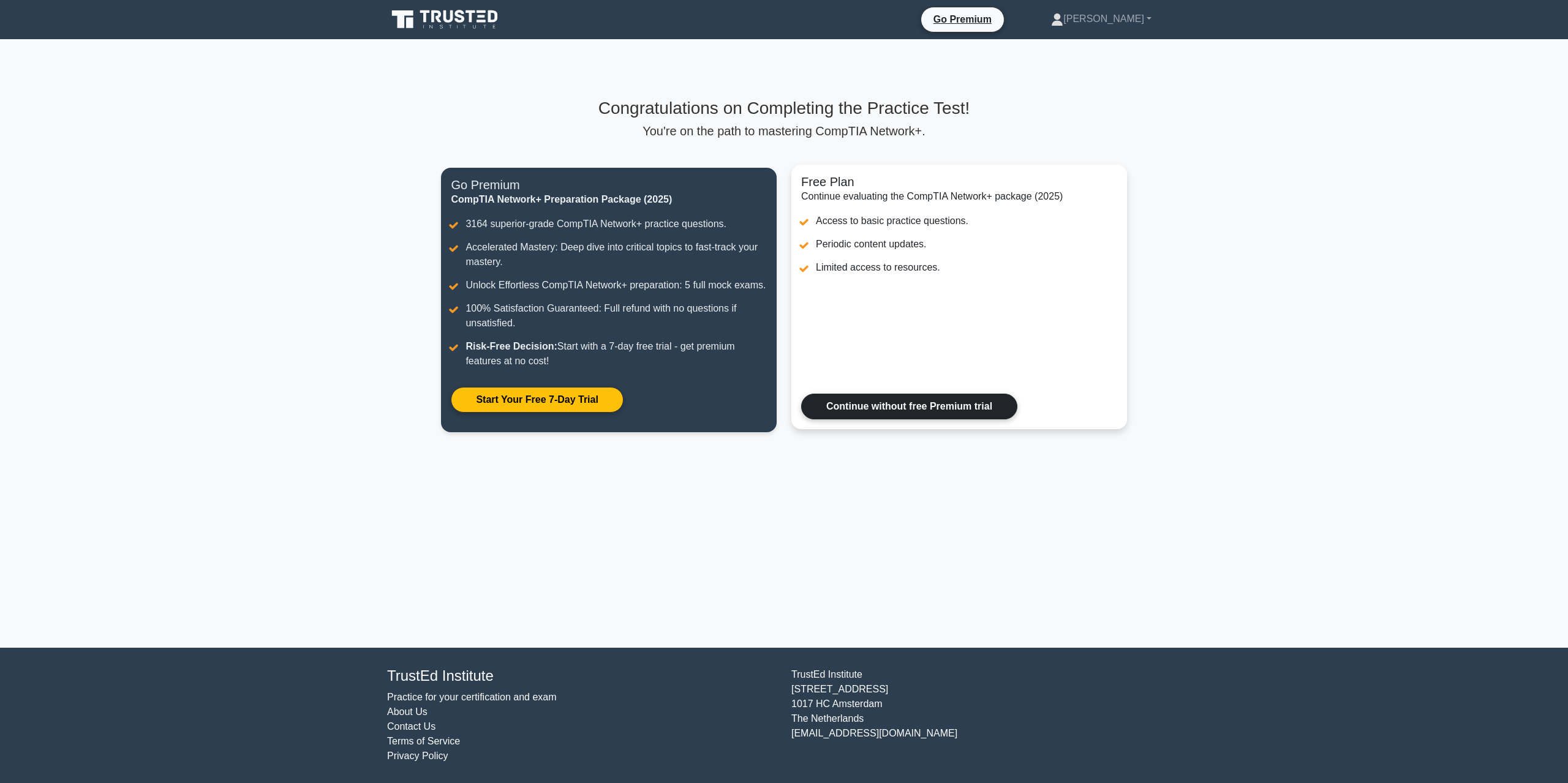
click at [957, 406] on link "Continue without free Premium trial" at bounding box center [909, 407] width 216 height 26
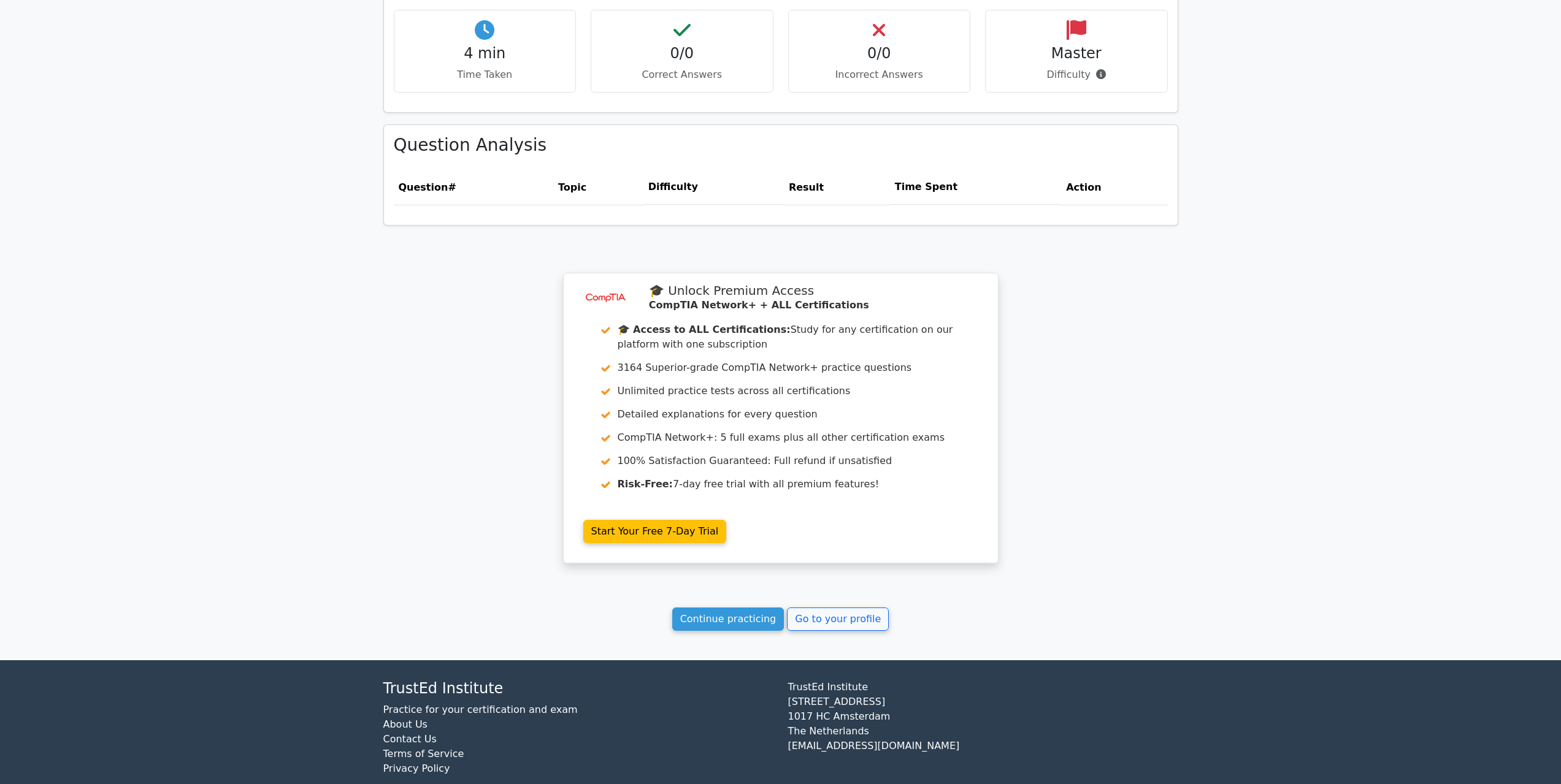
scroll to position [748, 0]
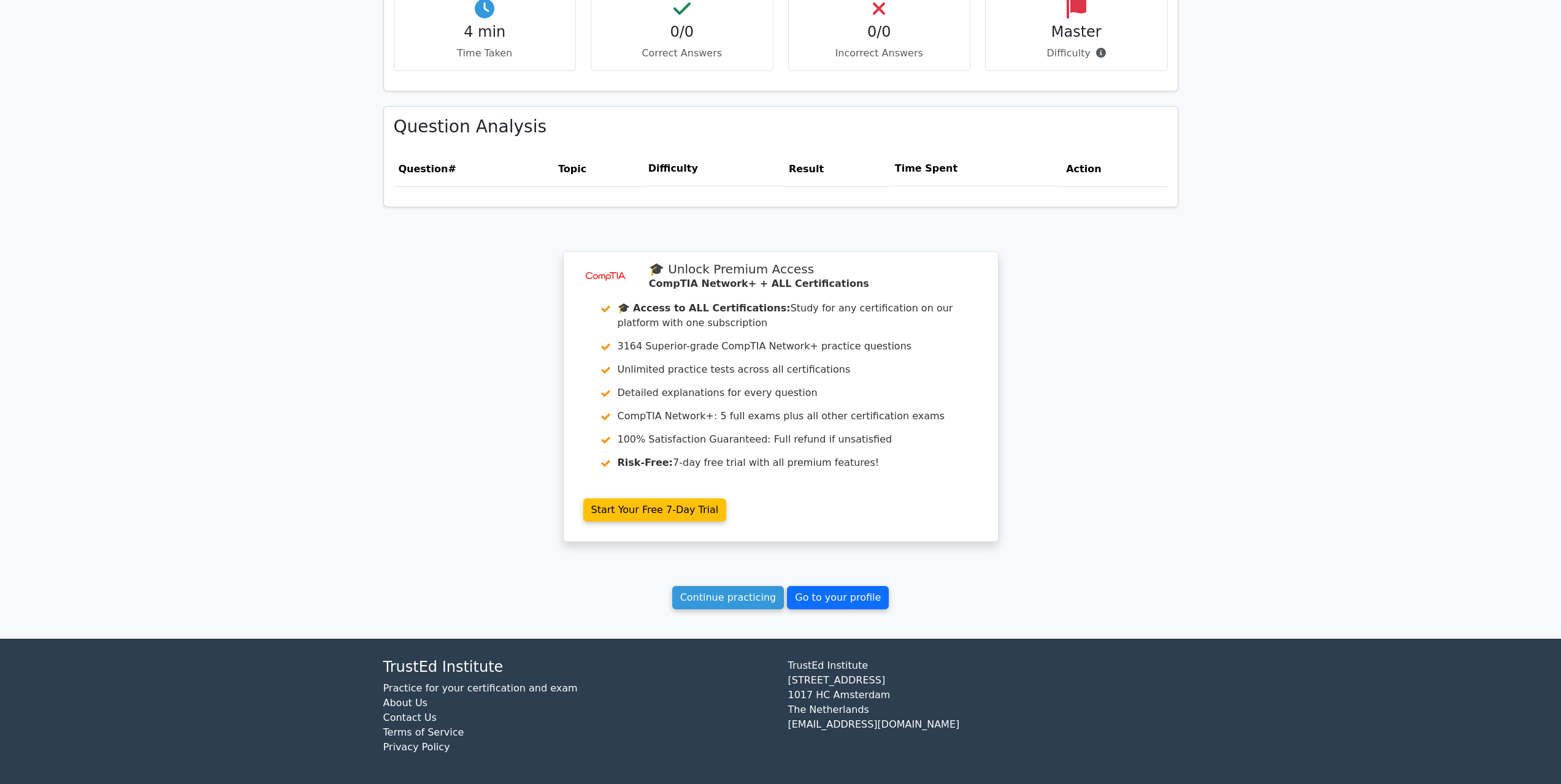
click at [831, 601] on link "Go to your profile" at bounding box center [838, 598] width 102 height 23
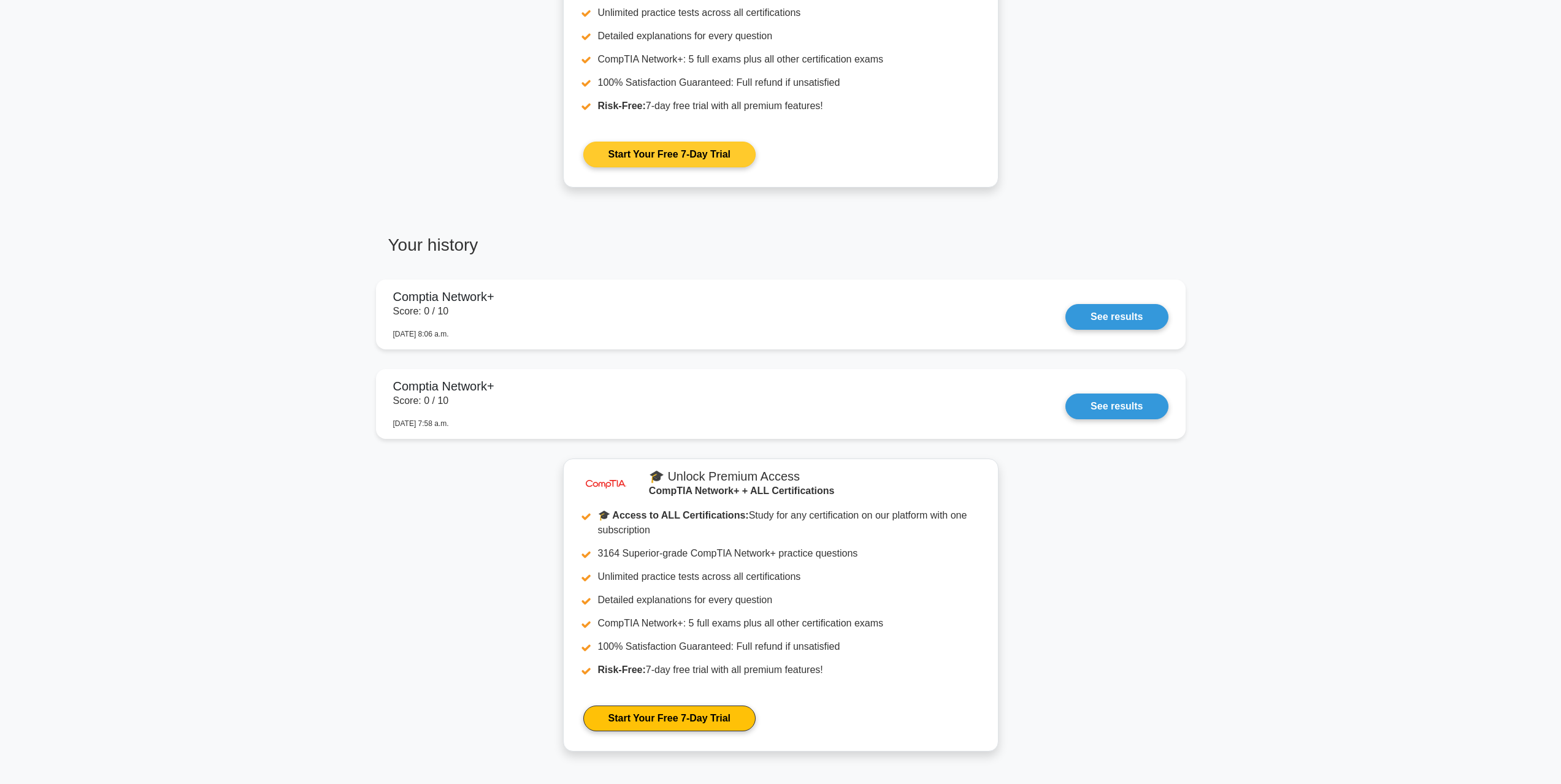
scroll to position [674, 0]
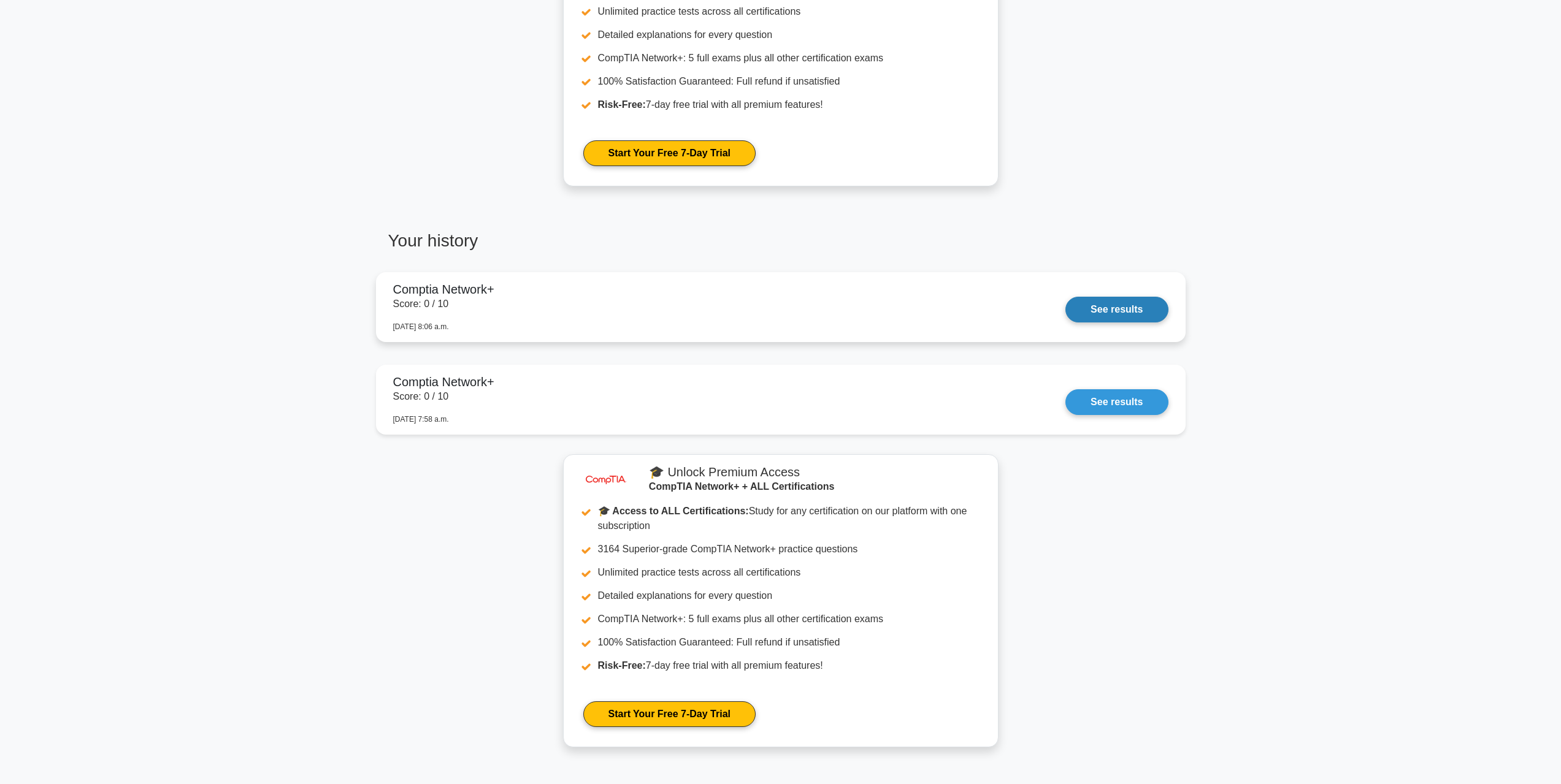
click at [1116, 306] on link "See results" at bounding box center [1116, 310] width 103 height 26
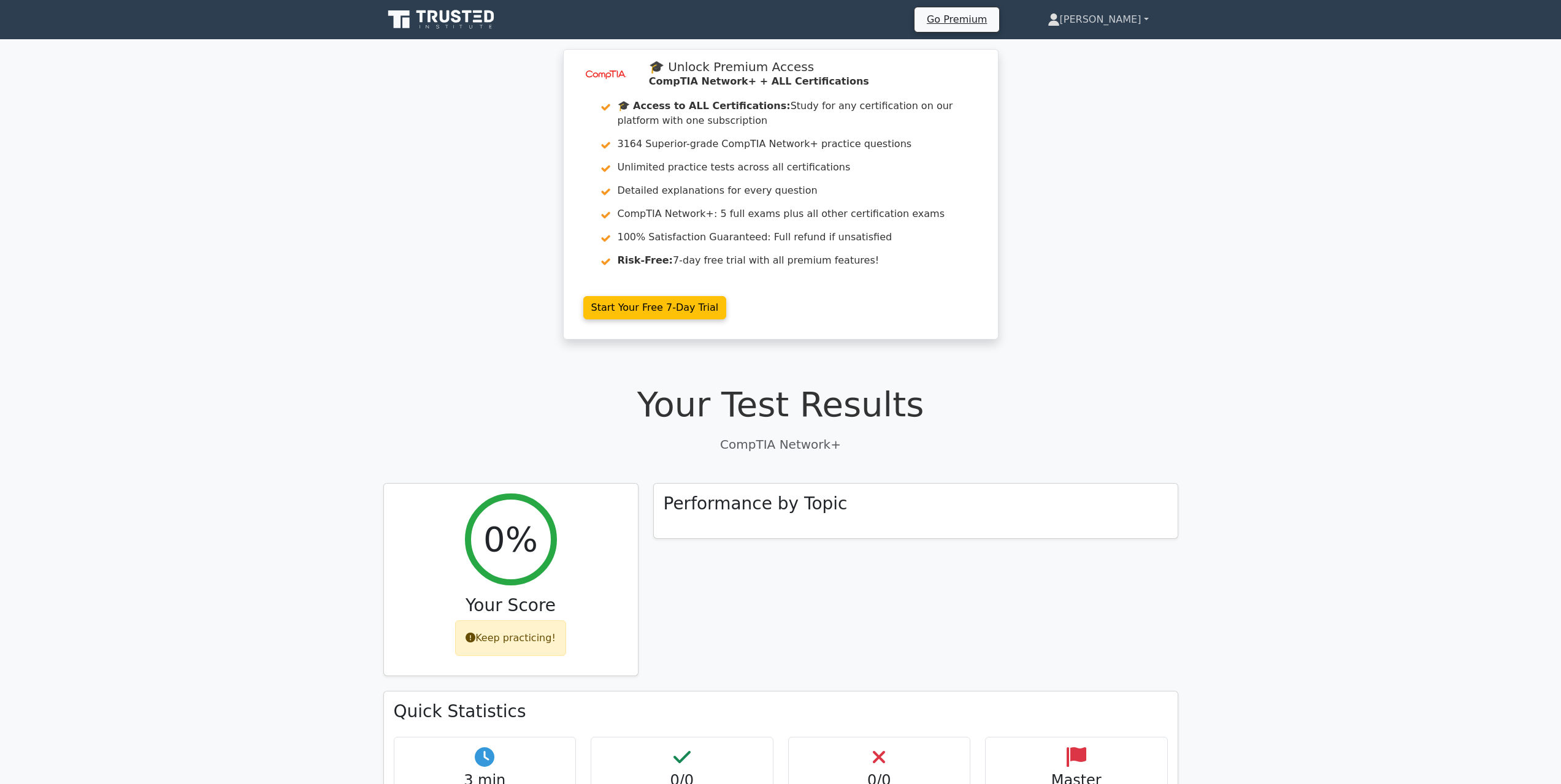
click at [1128, 12] on link "[PERSON_NAME]" at bounding box center [1098, 19] width 160 height 24
